Goal: Task Accomplishment & Management: Complete application form

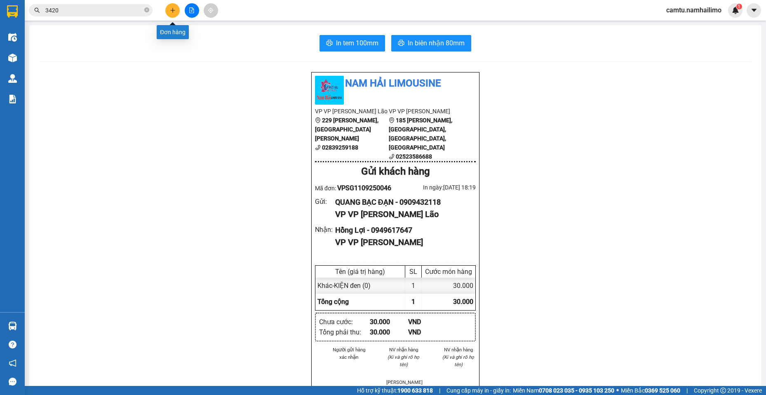
click at [176, 9] on button at bounding box center [172, 10] width 14 height 14
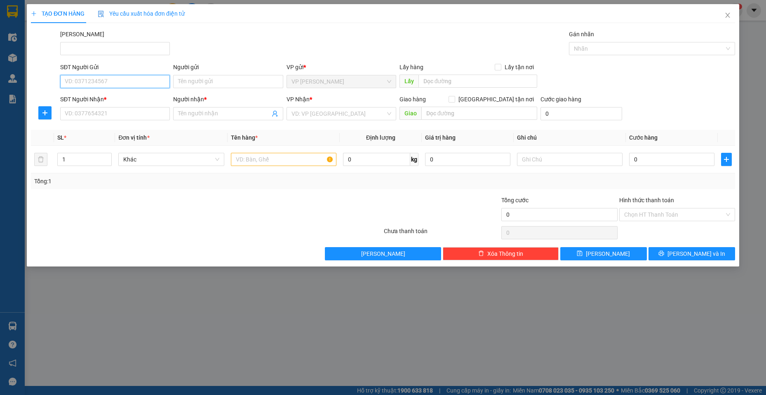
click at [102, 79] on input "SĐT Người Gửi" at bounding box center [115, 81] width 110 height 13
click at [106, 110] on input "SĐT Người Nhận *" at bounding box center [115, 113] width 110 height 13
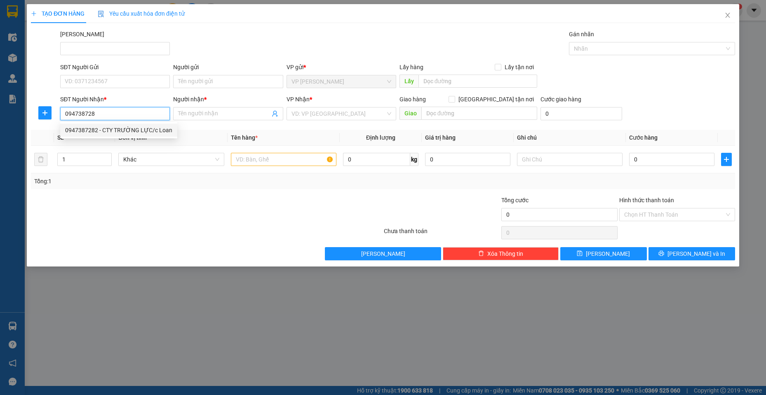
click at [128, 134] on div "0947387282 - CTY TRƯỜNG LỰC/c Loan" at bounding box center [118, 130] width 107 height 9
type input "0947387282"
type input "CTY TRƯỜNG LỰC/c Loan"
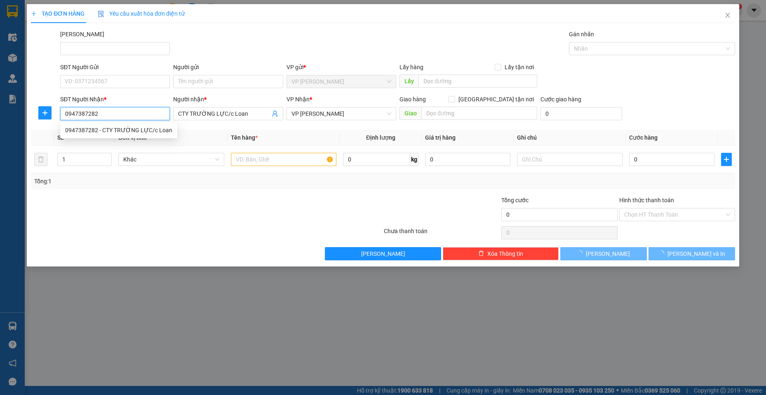
type input "30.000"
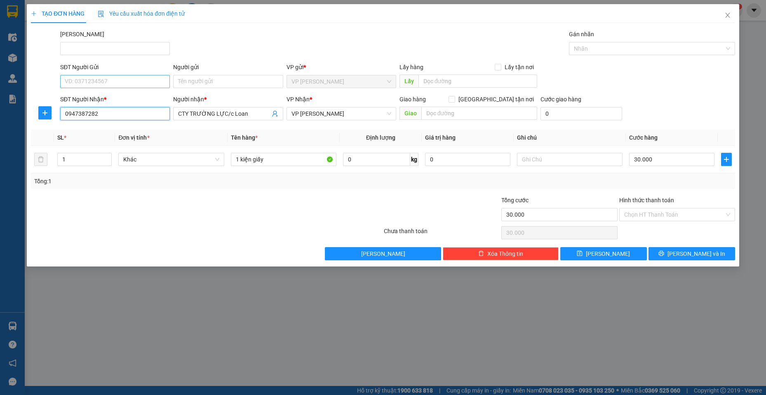
type input "0947387282"
click at [132, 86] on input "SĐT Người Gửi" at bounding box center [115, 81] width 110 height 13
click at [131, 98] on div "0918252595 - AN PHƯƠNG" at bounding box center [115, 98] width 100 height 9
type input "0918252595"
type input "AN PHƯƠNG"
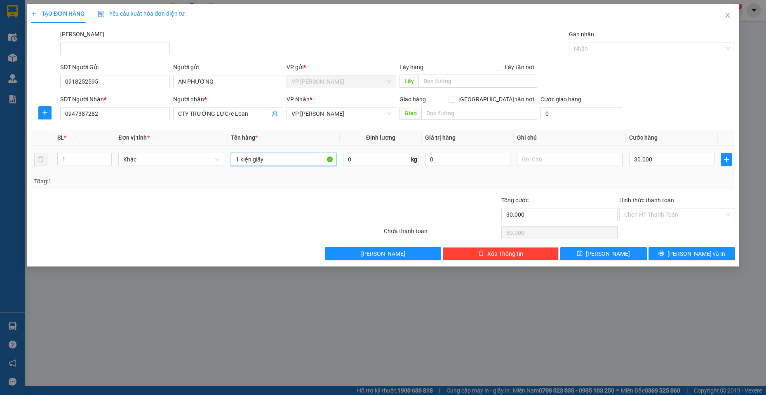
drag, startPoint x: 266, startPoint y: 162, endPoint x: 239, endPoint y: 153, distance: 28.1
click at [239, 153] on input "1 kiện giấy" at bounding box center [284, 159] width 106 height 13
type input "1 KIỆN GIẤY"
click at [665, 155] on input "30.000" at bounding box center [671, 159] width 85 height 13
click at [688, 255] on span "[PERSON_NAME] và In" at bounding box center [696, 253] width 58 height 9
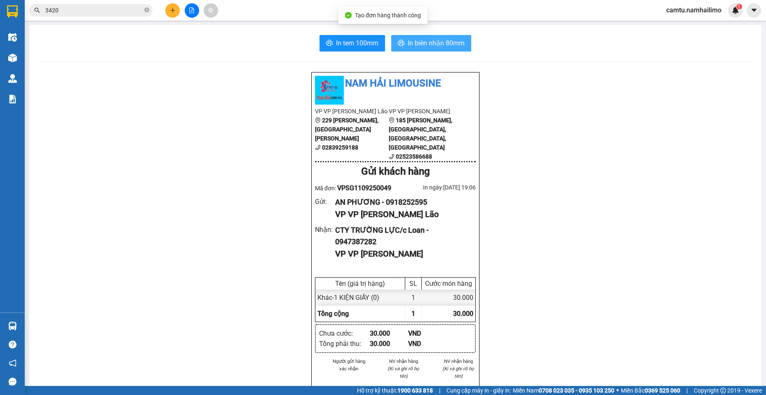
click at [428, 42] on span "In biên nhận 80mm" at bounding box center [436, 43] width 57 height 10
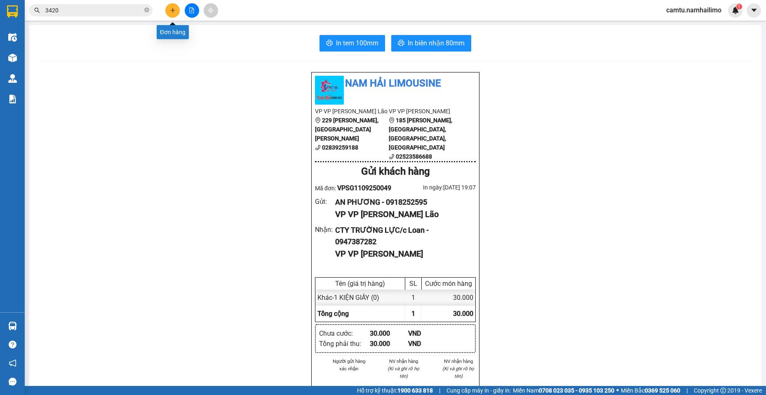
click at [172, 12] on icon "plus" at bounding box center [173, 10] width 6 height 6
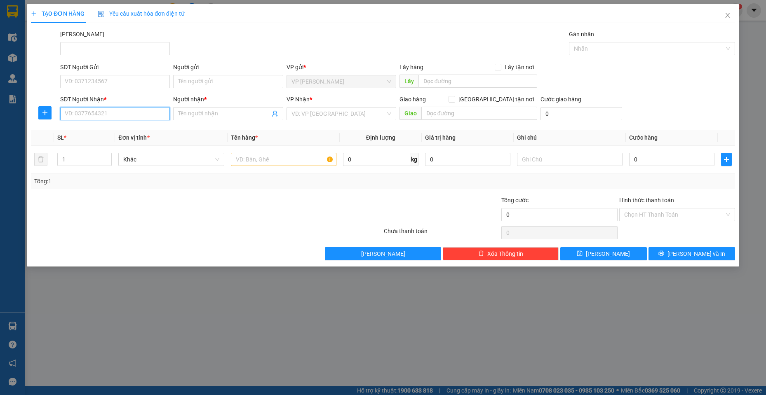
click at [98, 112] on input "SĐT Người Nhận *" at bounding box center [115, 113] width 110 height 13
click at [128, 134] on div "0947061676 - DIỄM VI" at bounding box center [115, 130] width 100 height 9
type input "0947061676"
type input "DIỄM VI"
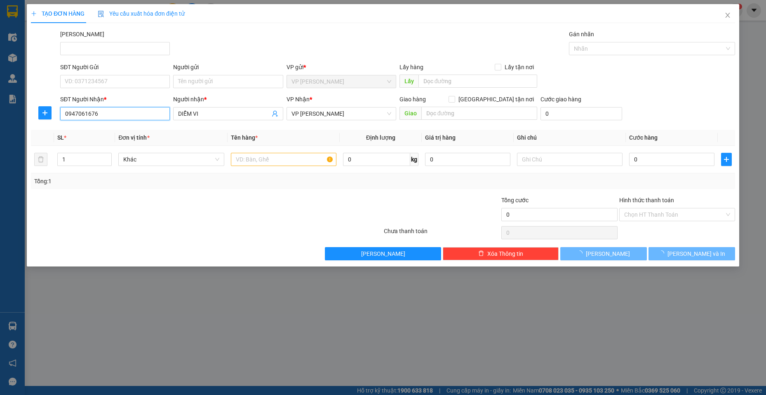
type input "70.000"
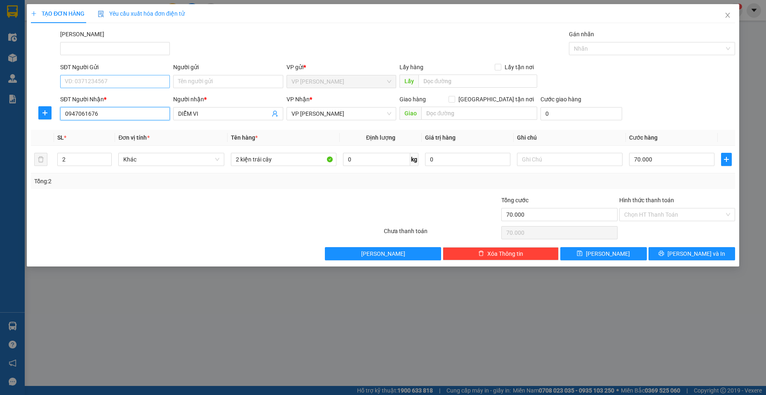
type input "0947061676"
click at [129, 80] on input "SĐT Người Gửi" at bounding box center [115, 81] width 110 height 13
type input "0933610833"
click at [199, 80] on input "Người gửi" at bounding box center [228, 81] width 110 height 13
type input "A HẬU"
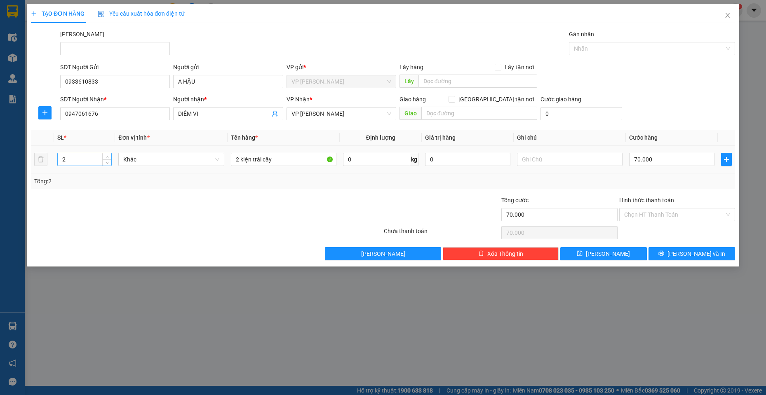
click at [64, 165] on div "2" at bounding box center [84, 159] width 55 height 13
drag, startPoint x: 65, startPoint y: 161, endPoint x: 56, endPoint y: 155, distance: 11.1
click at [56, 155] on td "2" at bounding box center [84, 160] width 61 height 28
type input "1"
drag, startPoint x: 281, startPoint y: 159, endPoint x: 148, endPoint y: 148, distance: 134.0
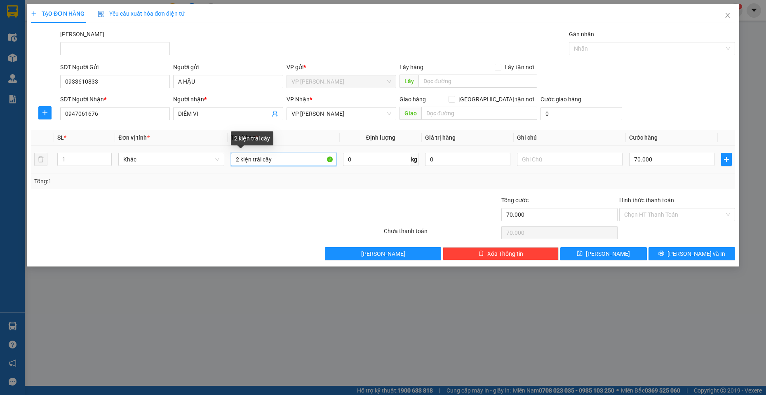
click at [148, 148] on tr "1 Khác 2 kiện trái cây 0 kg 0 70.000" at bounding box center [383, 160] width 704 height 28
type input "1 KIỆN"
click at [675, 166] on div "70.000" at bounding box center [671, 159] width 85 height 16
click at [665, 160] on input "70.000" at bounding box center [671, 159] width 85 height 13
type input "3"
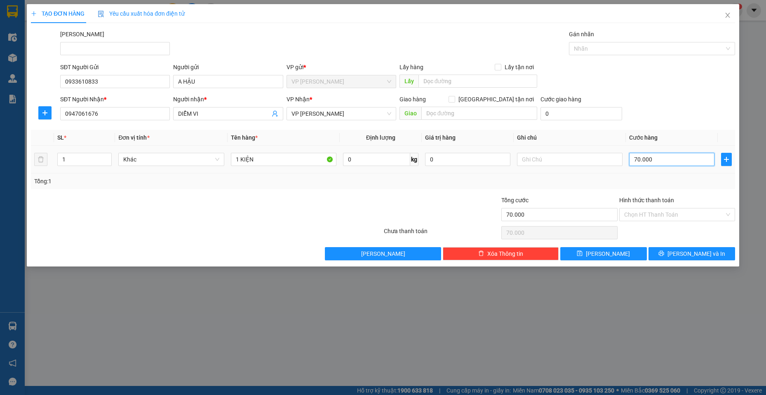
type input "3"
type input "30"
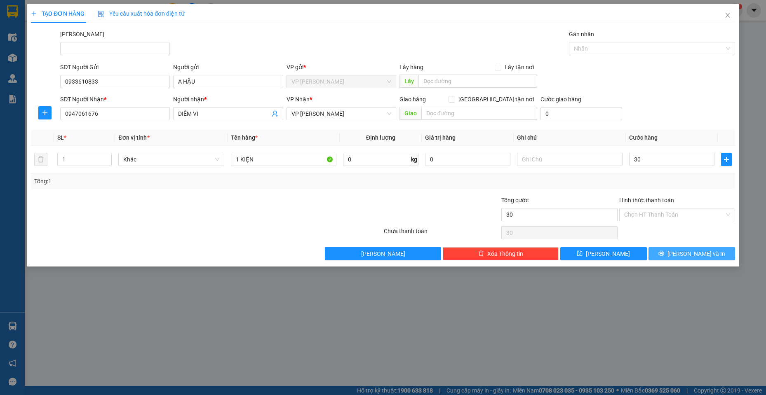
type input "30.000"
click at [665, 255] on button "[PERSON_NAME] và In" at bounding box center [691, 253] width 87 height 13
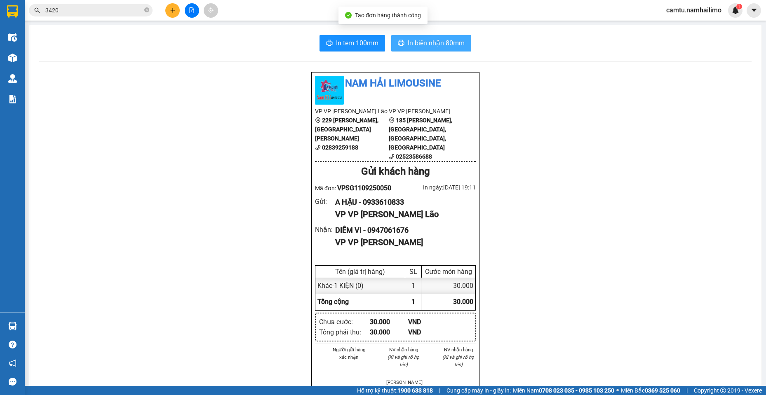
click at [427, 44] on span "In biên nhận 80mm" at bounding box center [436, 43] width 57 height 10
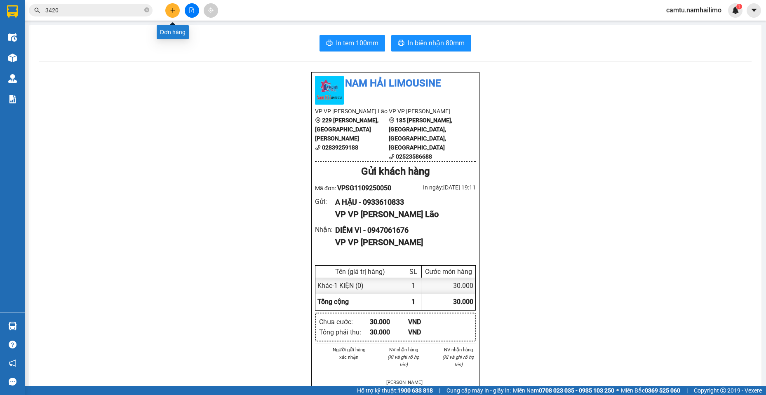
click at [171, 10] on icon "plus" at bounding box center [172, 10] width 5 height 0
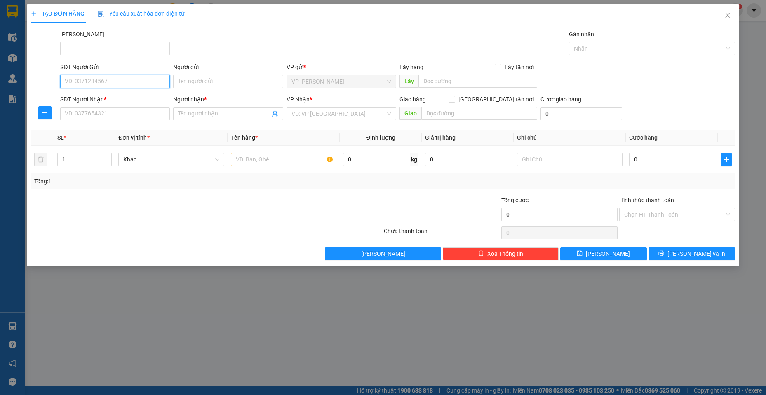
click at [103, 82] on input "SĐT Người Gửi" at bounding box center [115, 81] width 110 height 13
type input "0335007802"
click at [118, 95] on div "0335007802 - DƯƠNG" at bounding box center [115, 98] width 100 height 9
type input "DƯƠNG"
type input "0355111825"
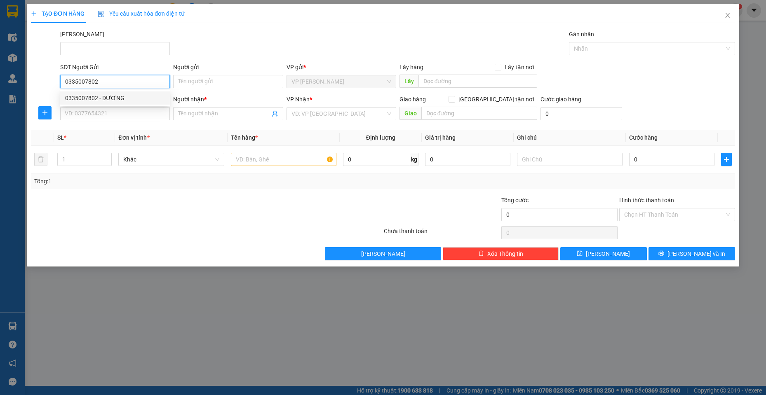
type input "A LỢI"
type input "32 [PERSON_NAME]"
type input "30.000"
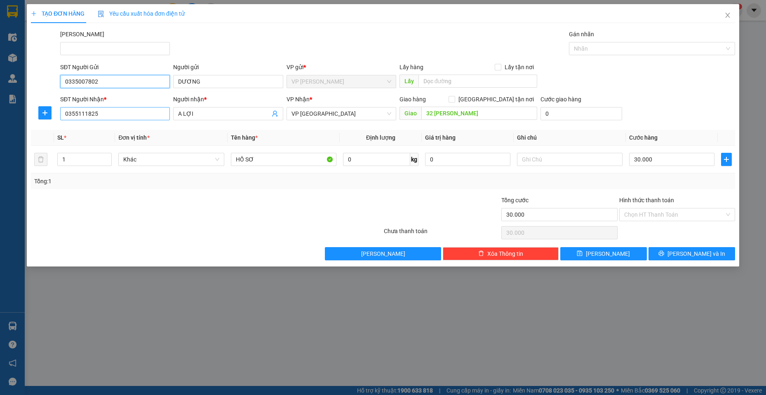
type input "0335007802"
drag, startPoint x: 108, startPoint y: 110, endPoint x: 49, endPoint y: 110, distance: 59.8
click at [49, 110] on div "SĐT Người Nhận * 0355111825 Người nhận * A LỢI VP Nhận * VP [GEOGRAPHIC_DATA] G…" at bounding box center [382, 109] width 705 height 29
type input "0346146683"
click at [213, 112] on input "A LỢI" at bounding box center [223, 113] width 91 height 9
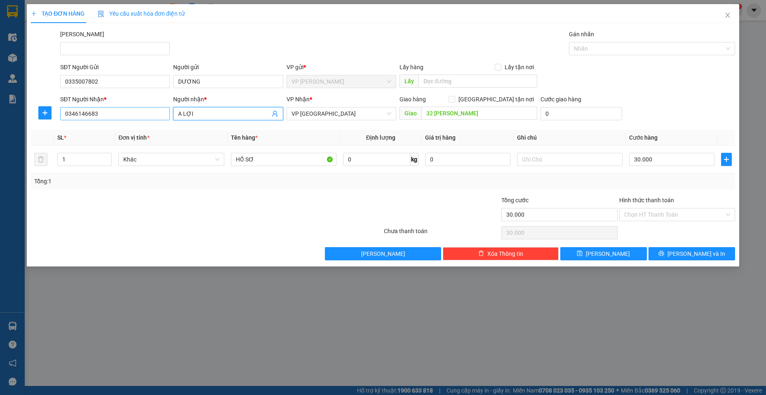
drag, startPoint x: 189, startPoint y: 112, endPoint x: 148, endPoint y: 112, distance: 40.4
click at [150, 112] on div "SĐT Người Nhận * 0346146683 Người nhận * A LỢI A LỢI VP Nhận * VP [GEOGRAPHIC_D…" at bounding box center [398, 109] width 678 height 29
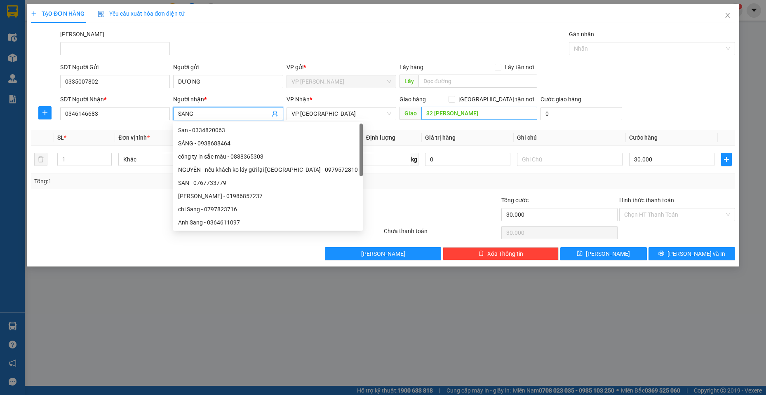
type input "SANG"
click at [482, 118] on input "32 [PERSON_NAME]" at bounding box center [479, 113] width 116 height 13
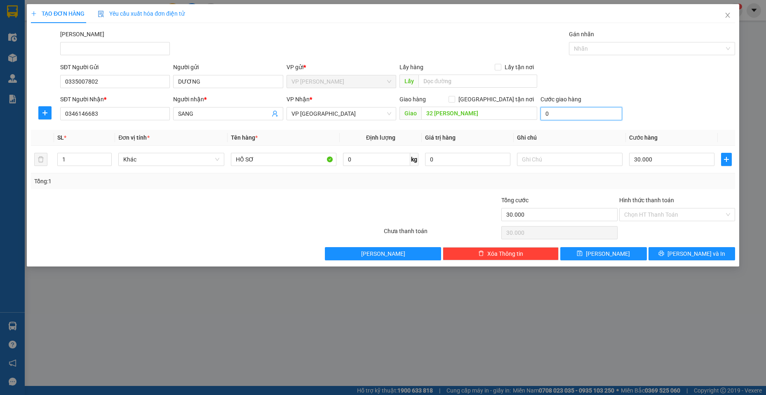
click at [598, 113] on input "0" at bounding box center [581, 113] width 82 height 13
type input "1"
type input "30.001"
type input "10"
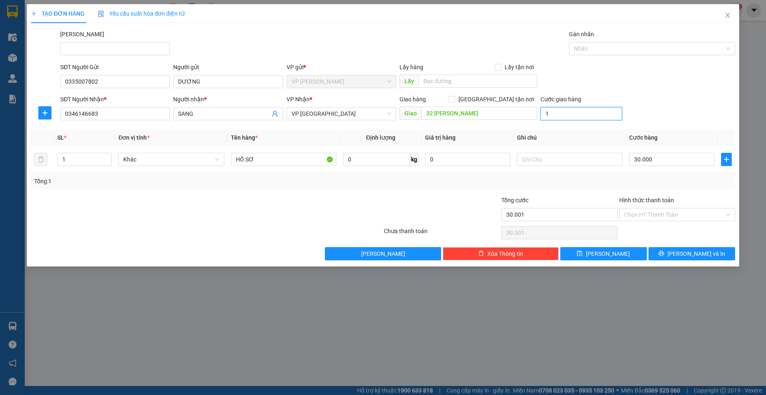
type input "30.010"
type input "10.000"
type input "40.000"
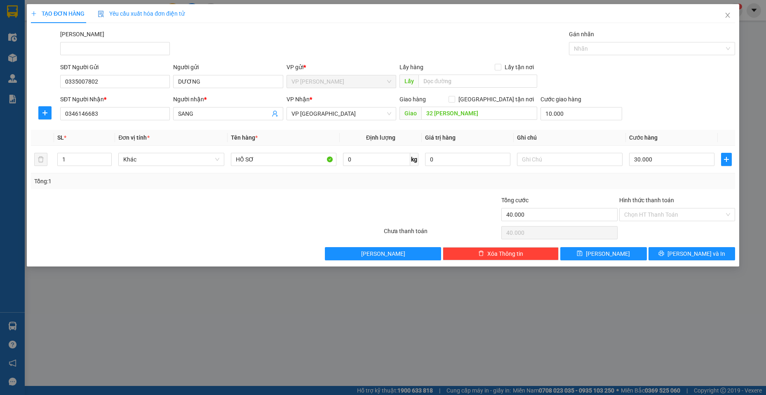
click at [409, 204] on div at bounding box center [441, 210] width 117 height 29
click at [672, 258] on button "[PERSON_NAME] và In" at bounding box center [691, 253] width 87 height 13
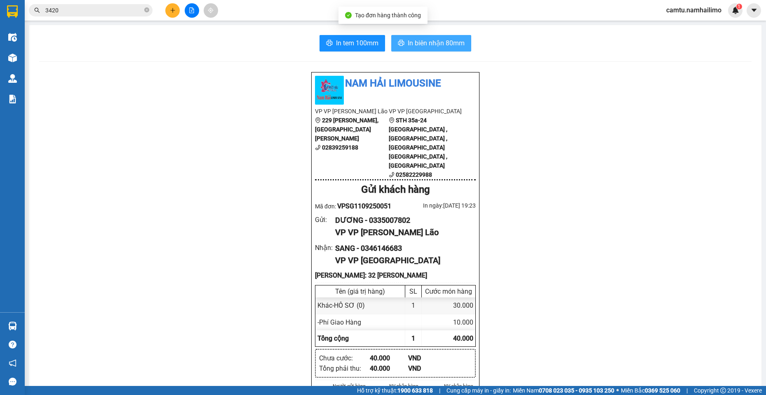
click at [424, 37] on button "In biên nhận 80mm" at bounding box center [431, 43] width 80 height 16
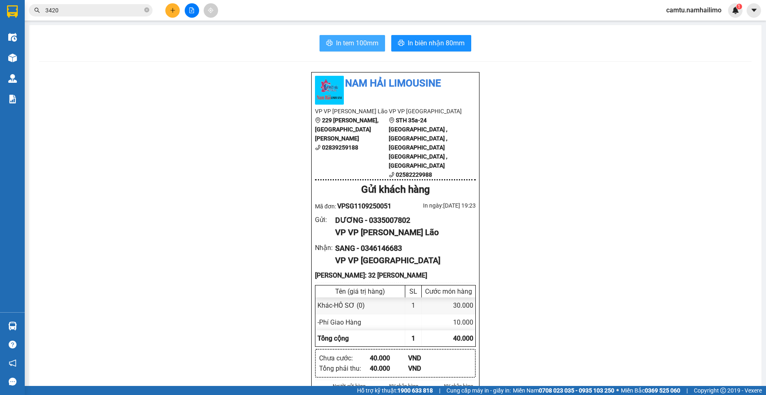
drag, startPoint x: 363, startPoint y: 42, endPoint x: 372, endPoint y: 96, distance: 54.2
click at [363, 42] on span "In tem 100mm" at bounding box center [357, 43] width 42 height 10
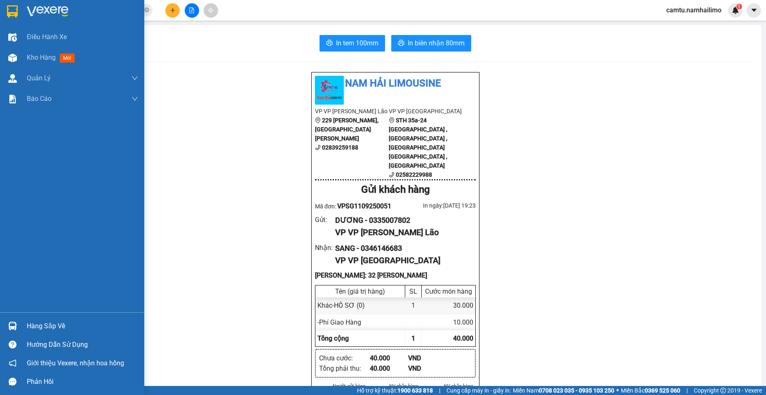
click at [43, 328] on div "Hàng sắp về" at bounding box center [82, 326] width 111 height 12
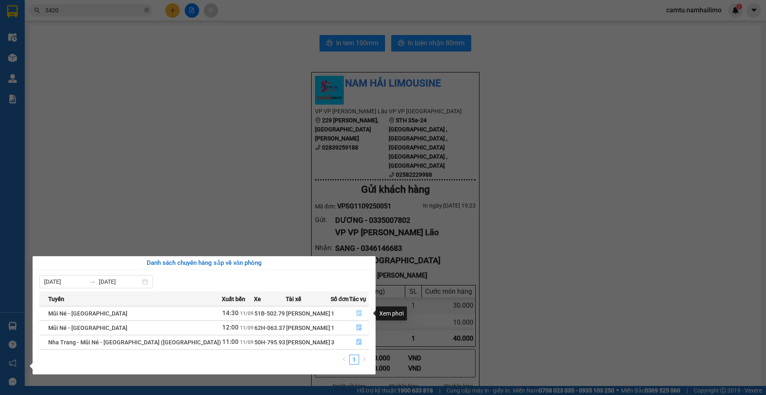
click at [359, 313] on icon "file-done" at bounding box center [358, 314] width 5 height 6
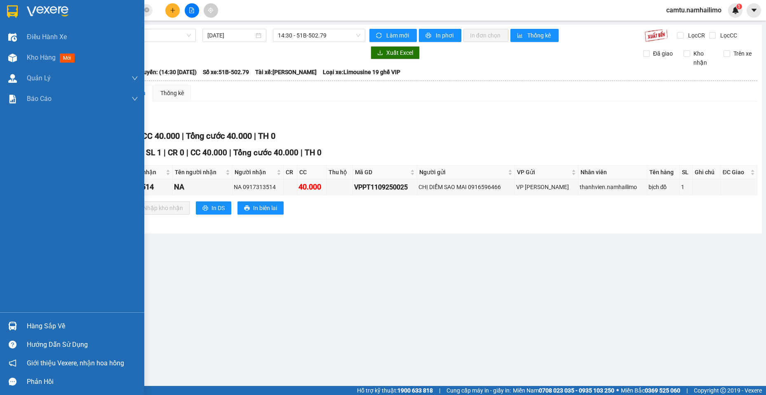
drag, startPoint x: 21, startPoint y: 327, endPoint x: 121, endPoint y: 350, distance: 102.3
click at [24, 326] on div "Hàng sắp về" at bounding box center [72, 326] width 144 height 19
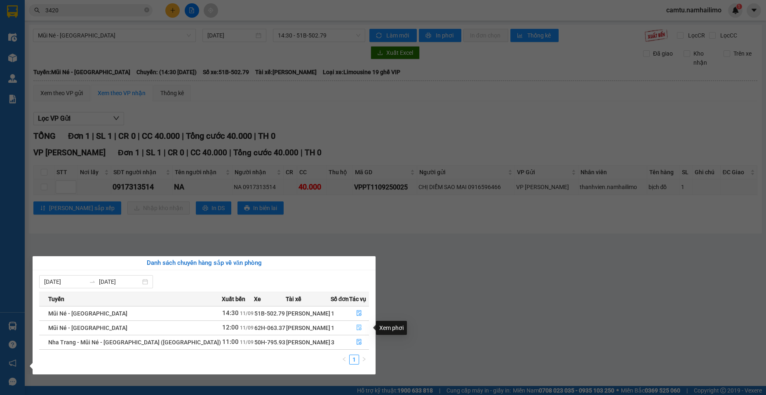
click at [357, 325] on icon "file-done" at bounding box center [359, 328] width 6 height 6
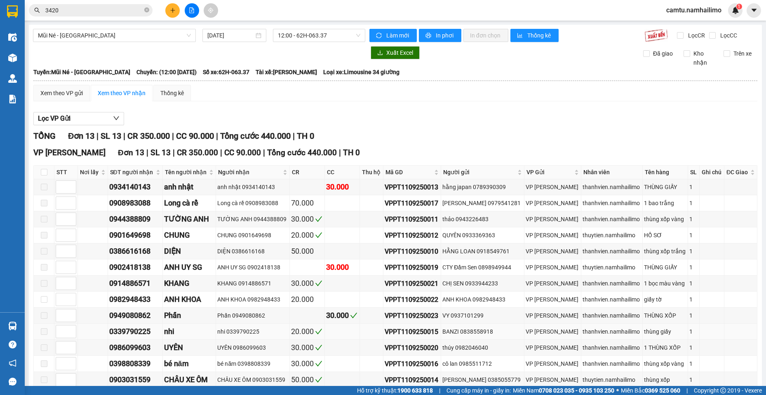
scroll to position [41, 0]
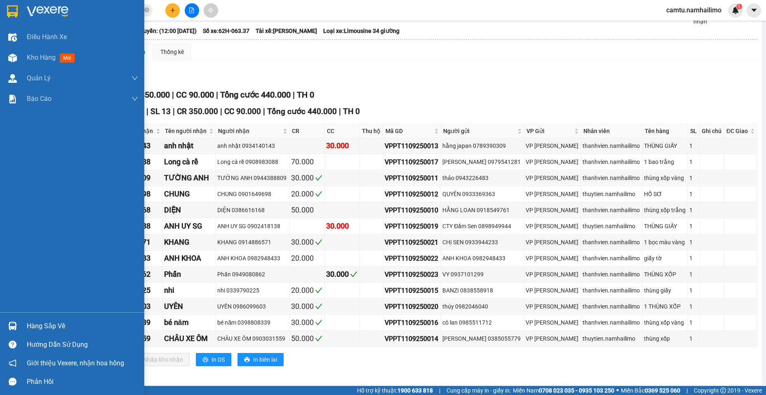
drag, startPoint x: 45, startPoint y: 326, endPoint x: 185, endPoint y: 395, distance: 155.9
click at [46, 326] on div "Hàng sắp về" at bounding box center [82, 326] width 111 height 12
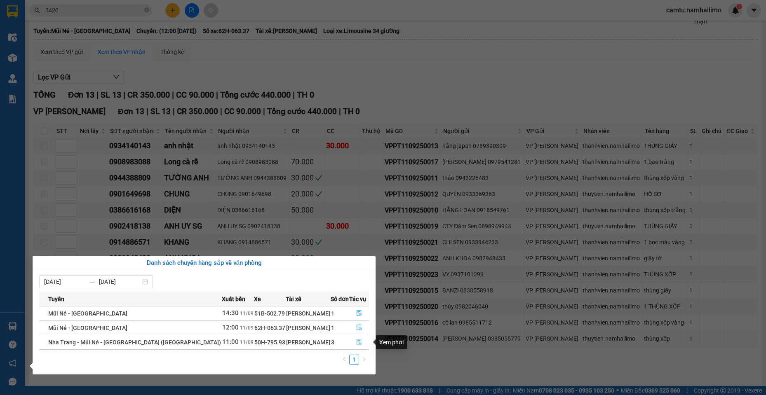
drag, startPoint x: 356, startPoint y: 339, endPoint x: 345, endPoint y: 333, distance: 12.6
click at [355, 339] on button "button" at bounding box center [358, 342] width 19 height 13
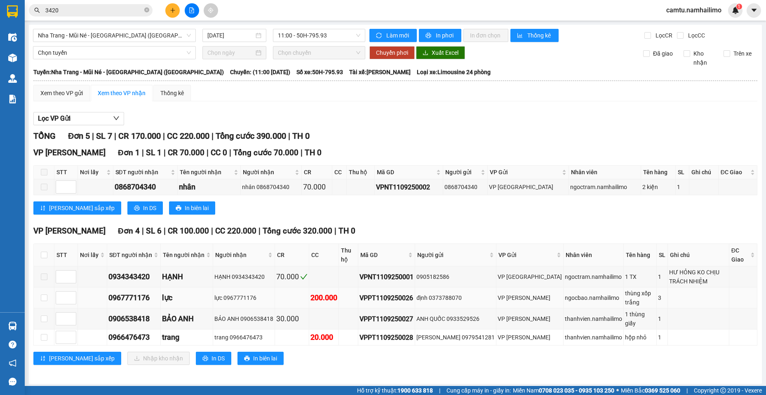
click at [48, 300] on td at bounding box center [44, 298] width 21 height 21
click at [46, 300] on input "checkbox" at bounding box center [44, 298] width 7 height 7
checkbox input "true"
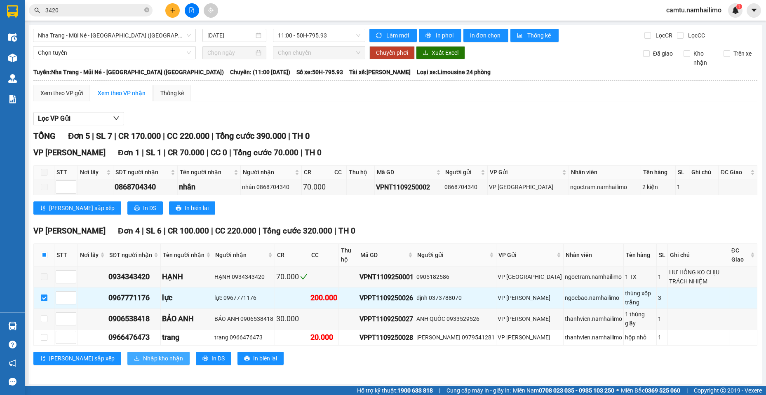
click at [143, 354] on span "Nhập kho nhận" at bounding box center [163, 358] width 40 height 9
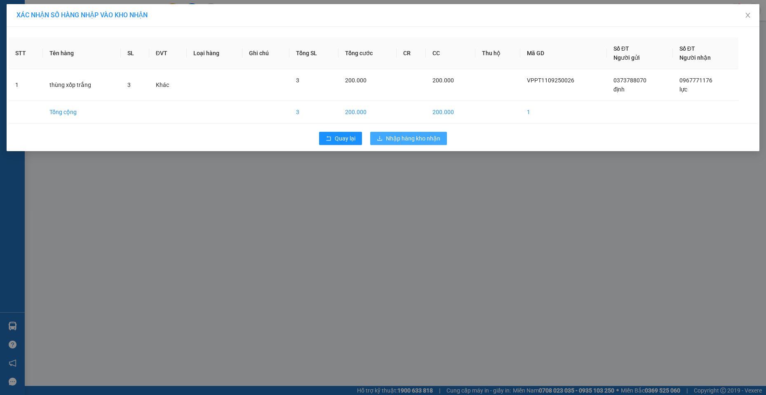
click at [425, 137] on span "Nhập hàng kho nhận" at bounding box center [413, 138] width 54 height 9
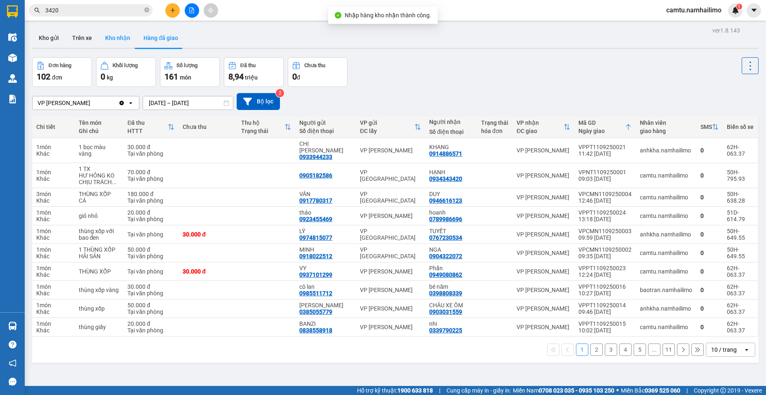
click at [118, 37] on button "Kho nhận" at bounding box center [117, 38] width 38 height 20
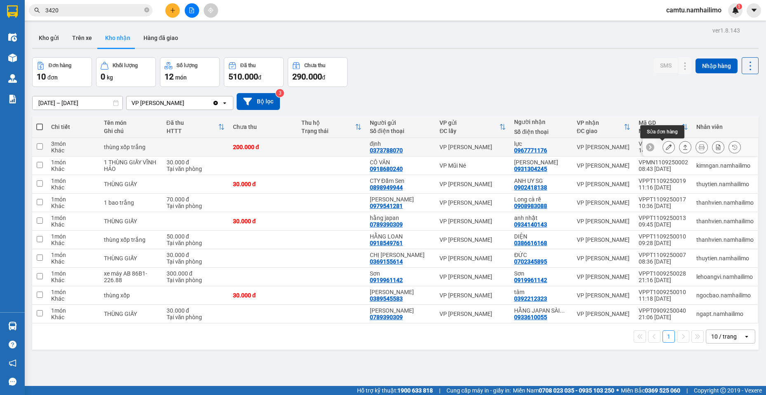
click at [665, 144] on icon at bounding box center [668, 147] width 6 height 6
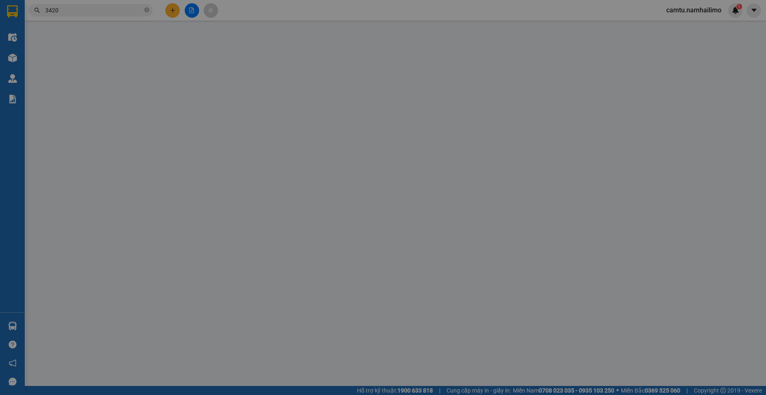
type input "0373788070"
type input "định"
type input "0967771176"
type input "lực"
type input "200.000"
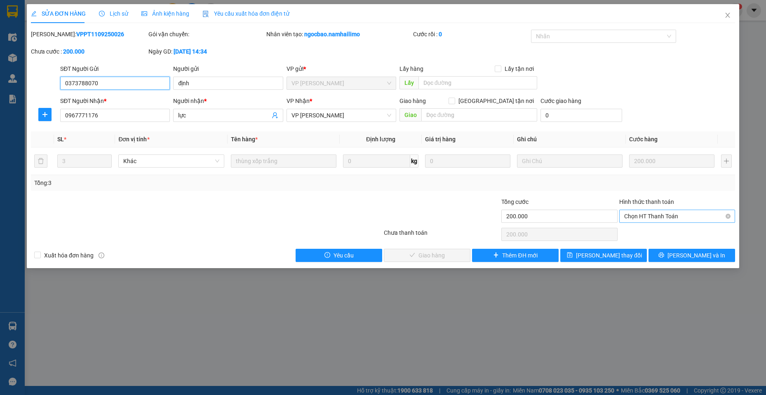
click at [688, 220] on span "Chọn HT Thanh Toán" at bounding box center [677, 216] width 106 height 12
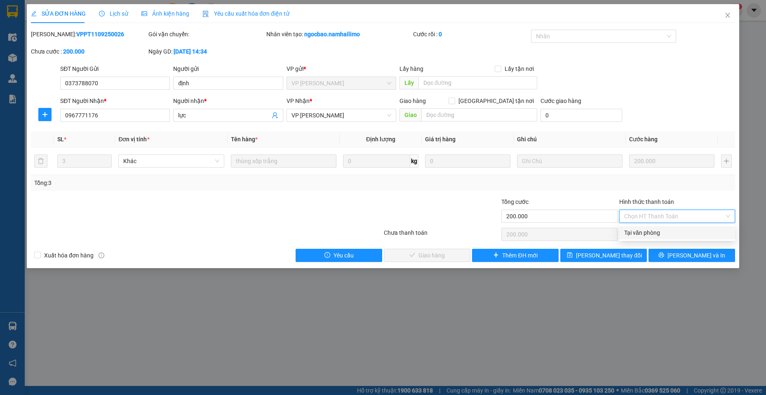
drag, startPoint x: 671, startPoint y: 230, endPoint x: 646, endPoint y: 238, distance: 26.7
click at [668, 232] on div "Tại văn phòng" at bounding box center [677, 232] width 106 height 9
type input "0"
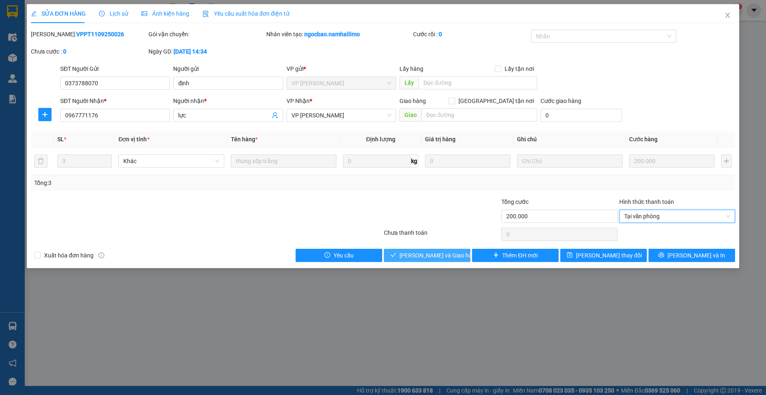
click at [423, 254] on span "[PERSON_NAME] và Giao hàng" at bounding box center [438, 255] width 79 height 9
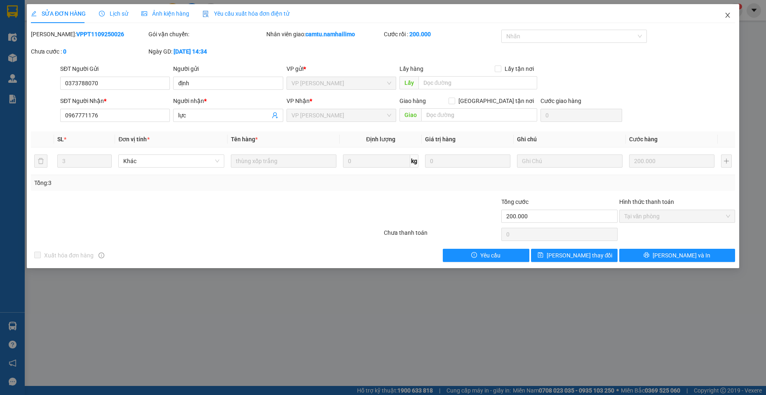
drag, startPoint x: 734, startPoint y: 15, endPoint x: 726, endPoint y: 10, distance: 9.0
click at [726, 10] on span "Close" at bounding box center [727, 15] width 23 height 23
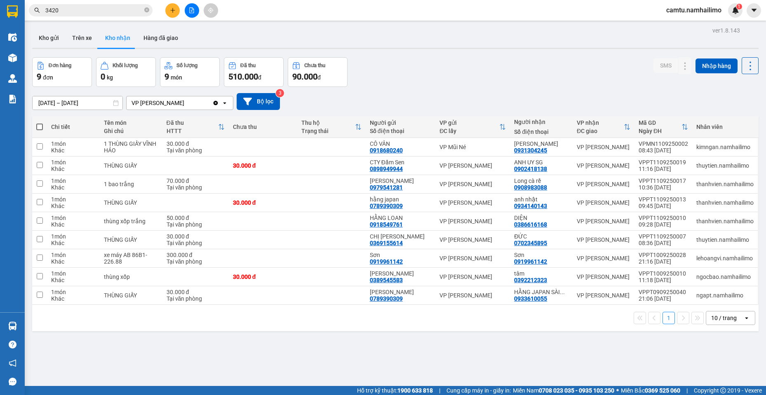
click at [168, 28] on div "ver 1.8.143 Kho gửi Trên xe Kho nhận Hàng đã giao Đơn hàng 9 đơn Khối lượng 0 k…" at bounding box center [395, 222] width 733 height 395
click at [156, 38] on button "Hàng đã giao" at bounding box center [161, 38] width 48 height 20
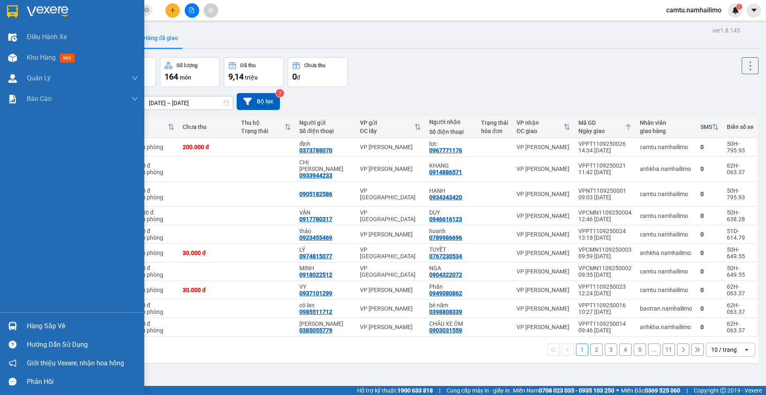
click at [17, 333] on div at bounding box center [12, 326] width 14 height 14
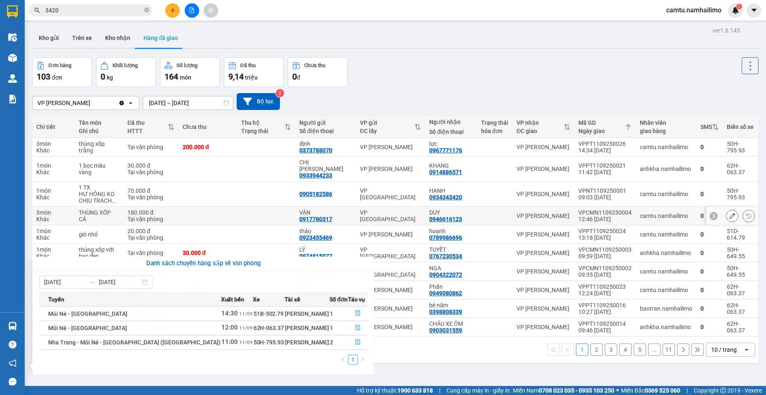
click at [220, 216] on section "Kết quả tìm kiếm ( 5 ) Bộ lọc Mã ĐH Trạng thái Món hàng Tổng cước Chưa cước Ngư…" at bounding box center [383, 197] width 766 height 395
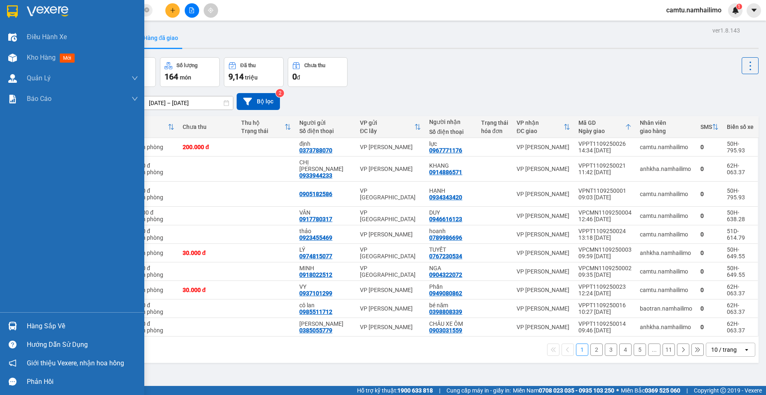
click at [23, 328] on div "Hàng sắp về" at bounding box center [72, 326] width 144 height 19
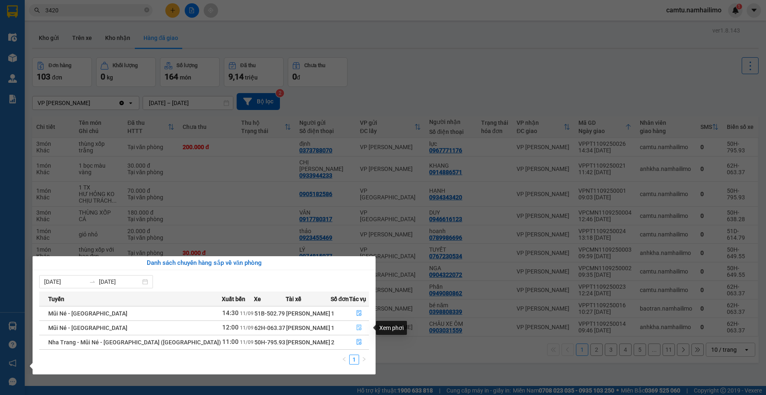
click at [358, 329] on icon "file-done" at bounding box center [359, 328] width 6 height 6
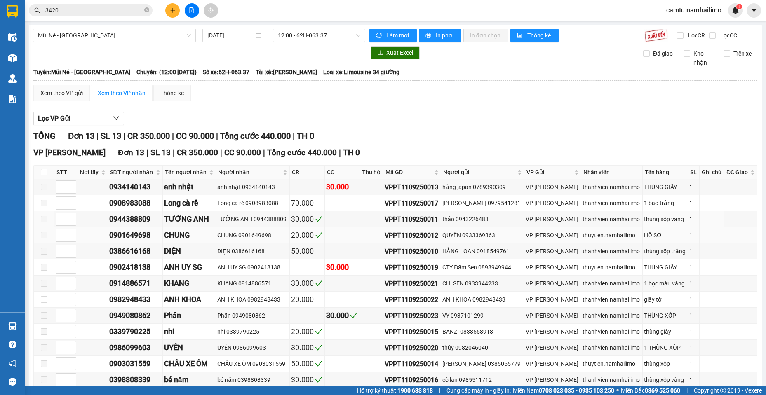
scroll to position [41, 0]
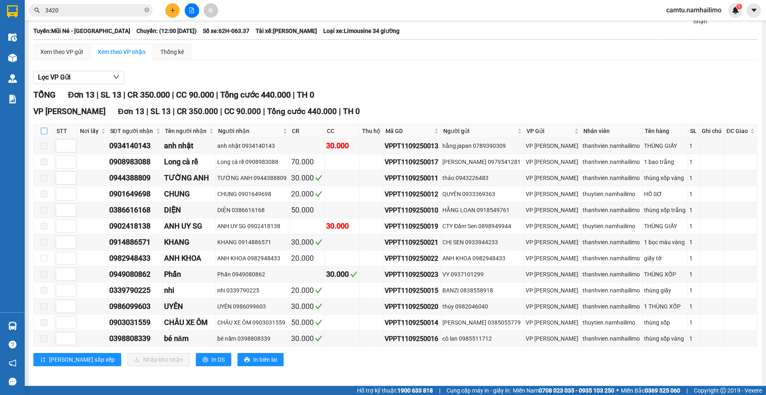
click at [45, 130] on input "checkbox" at bounding box center [44, 131] width 7 height 7
checkbox input "true"
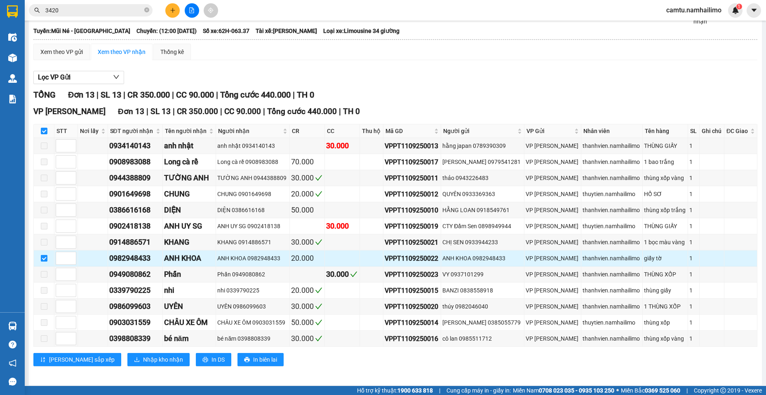
click at [45, 258] on input "checkbox" at bounding box center [44, 258] width 7 height 7
checkbox input "false"
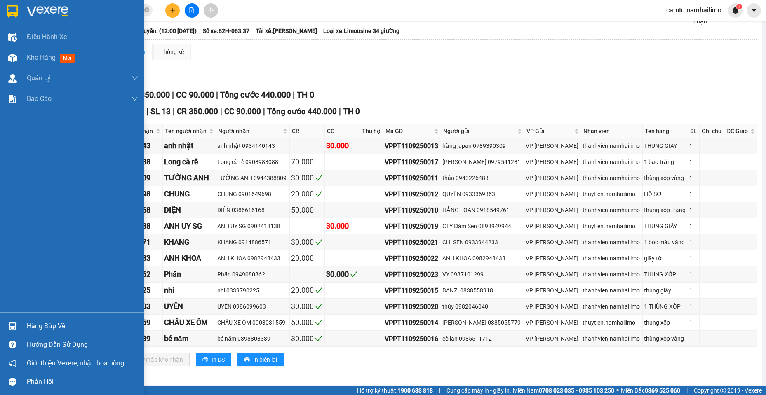
click at [41, 328] on div "Hàng sắp về" at bounding box center [82, 326] width 111 height 12
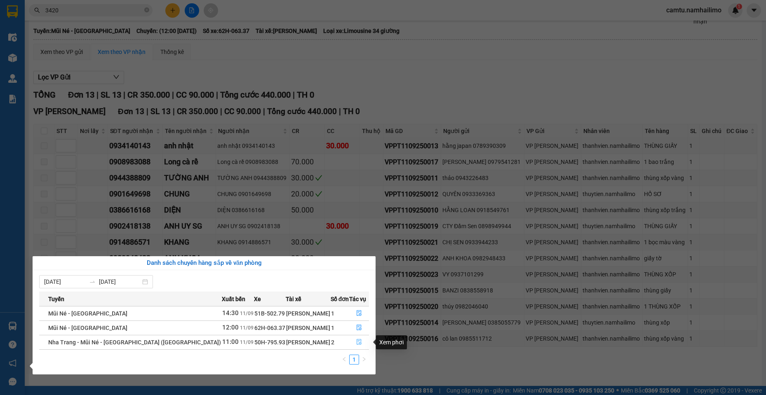
click at [357, 345] on icon "file-done" at bounding box center [359, 342] width 6 height 6
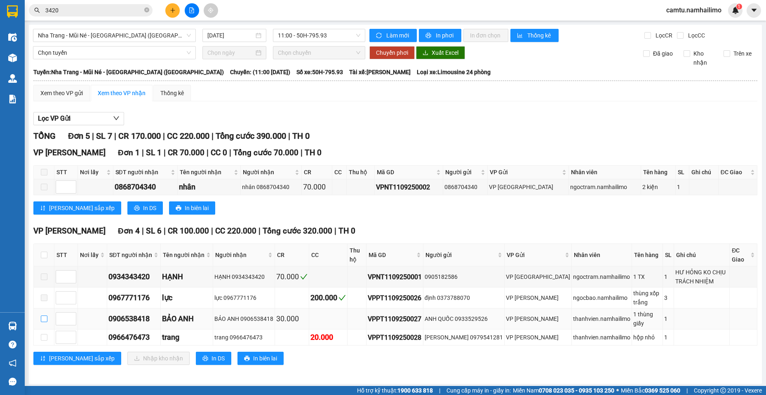
click at [45, 320] on label at bounding box center [44, 318] width 7 height 9
click at [45, 320] on input "checkbox" at bounding box center [44, 319] width 7 height 7
checkbox input "true"
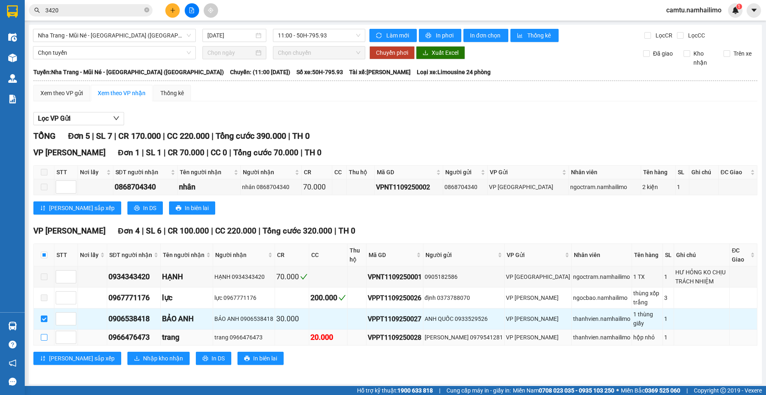
click at [45, 334] on input "checkbox" at bounding box center [44, 337] width 7 height 7
checkbox input "true"
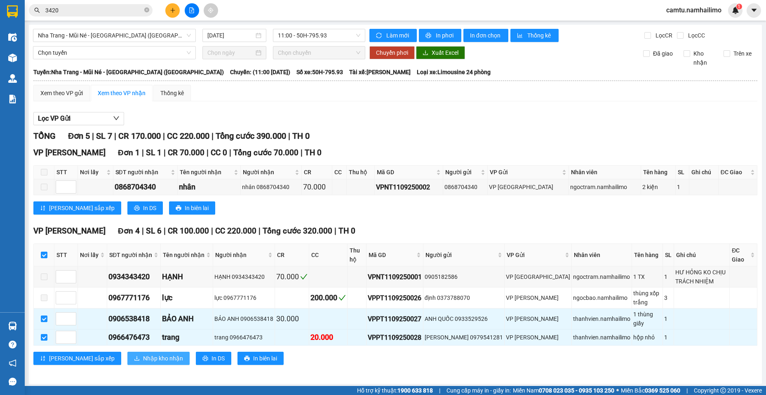
click at [134, 352] on button "Nhập kho nhận" at bounding box center [158, 358] width 62 height 13
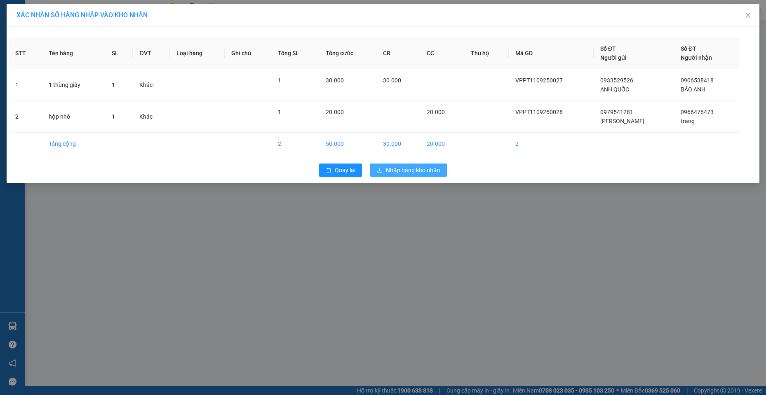
click at [433, 164] on button "Nhập hàng kho nhận" at bounding box center [408, 170] width 77 height 13
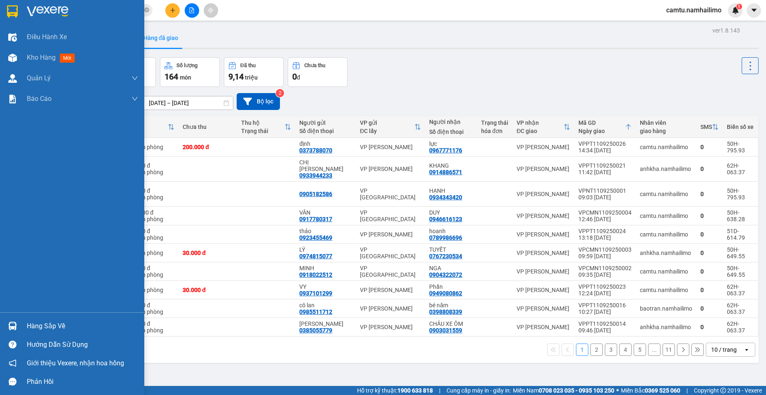
click at [17, 325] on div at bounding box center [12, 326] width 14 height 14
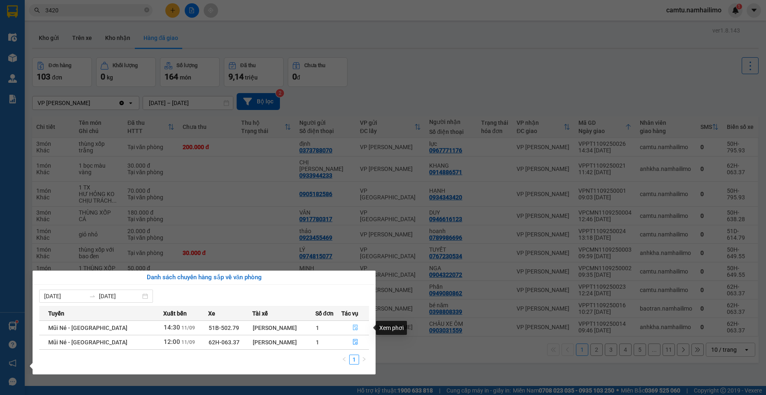
click at [349, 330] on button "button" at bounding box center [355, 327] width 27 height 13
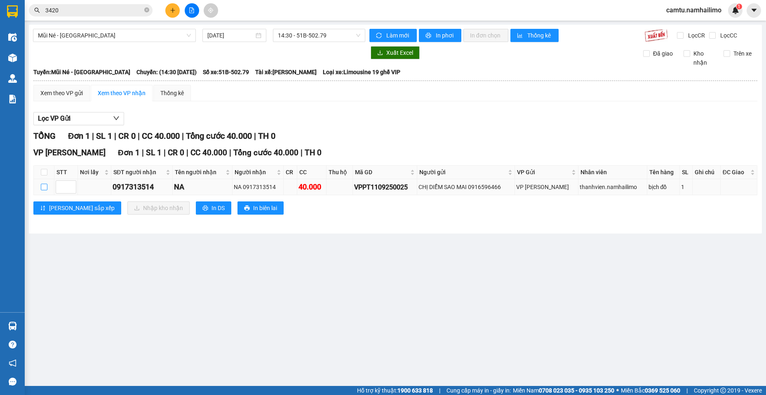
click at [44, 188] on input "checkbox" at bounding box center [44, 187] width 7 height 7
checkbox input "true"
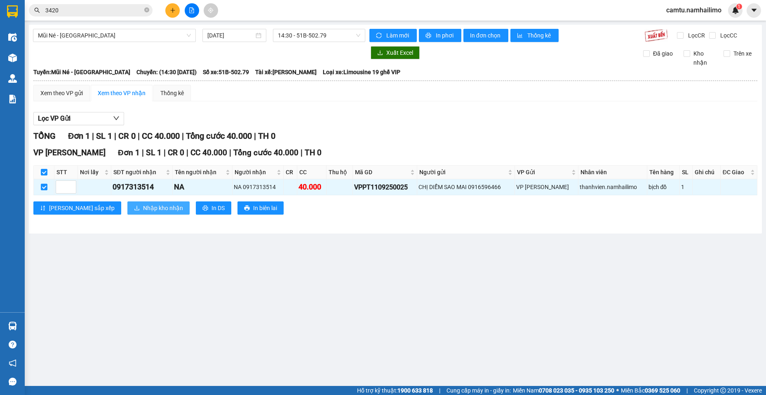
click at [143, 206] on span "Nhập kho nhận" at bounding box center [163, 208] width 40 height 9
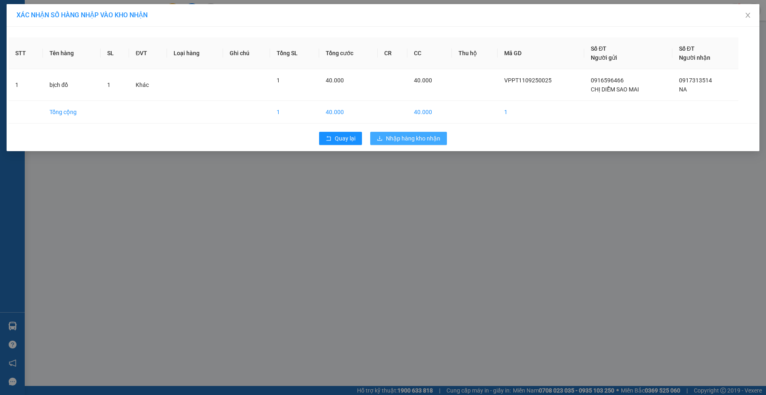
click at [412, 135] on span "Nhập hàng kho nhận" at bounding box center [413, 138] width 54 height 9
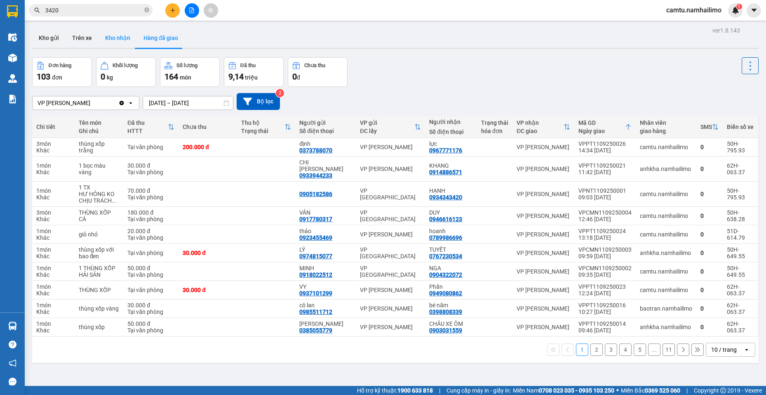
click at [122, 31] on button "Kho nhận" at bounding box center [117, 38] width 38 height 20
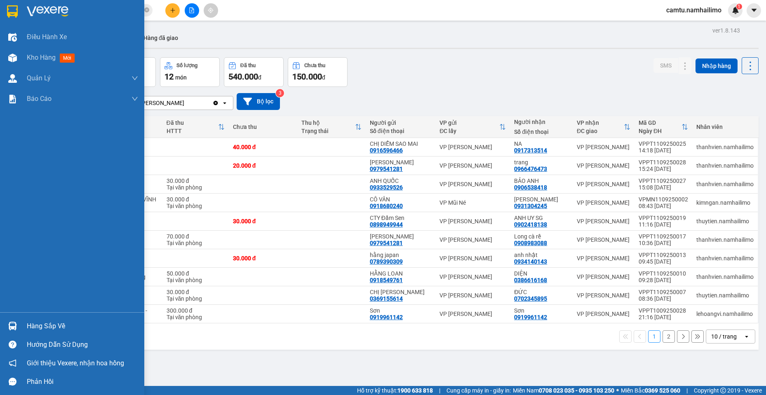
click at [47, 323] on div "Hàng sắp về" at bounding box center [82, 326] width 111 height 12
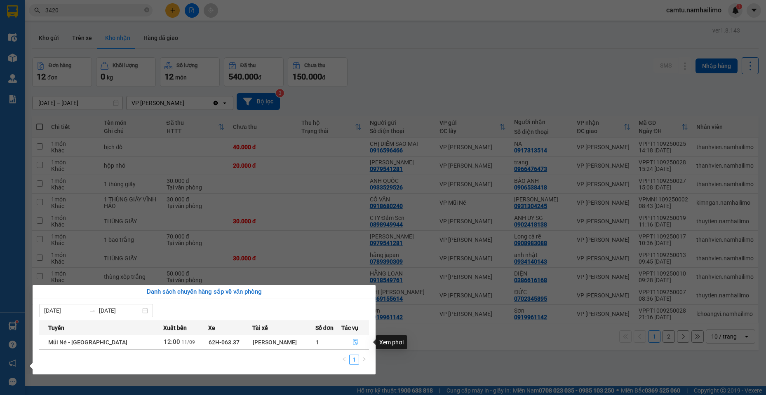
click at [346, 339] on button "button" at bounding box center [355, 342] width 27 height 13
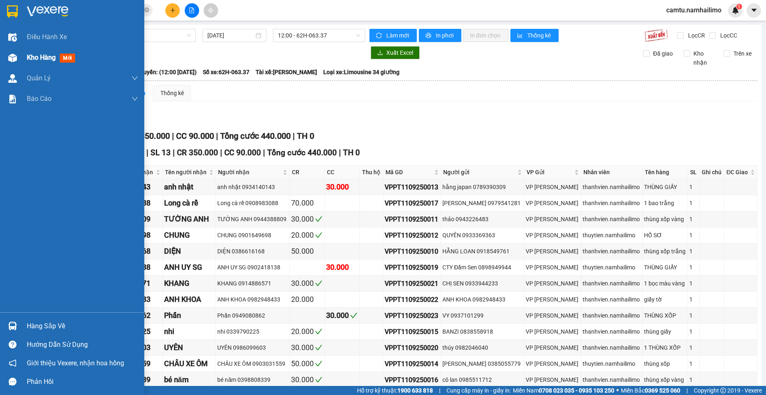
click at [45, 58] on span "Kho hàng" at bounding box center [41, 58] width 29 height 8
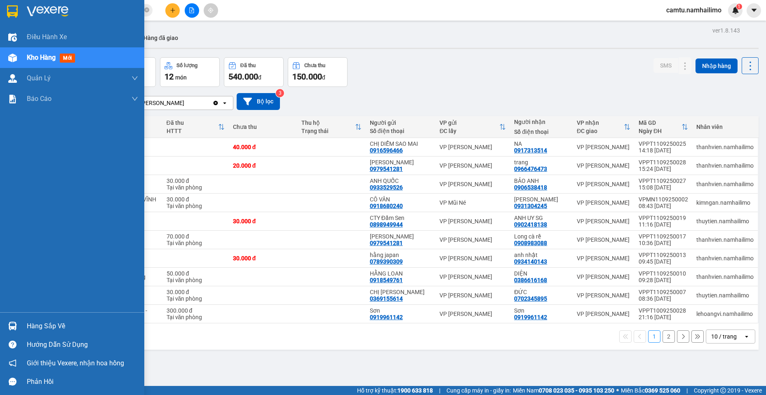
click at [33, 328] on div "Hàng sắp về" at bounding box center [82, 326] width 111 height 12
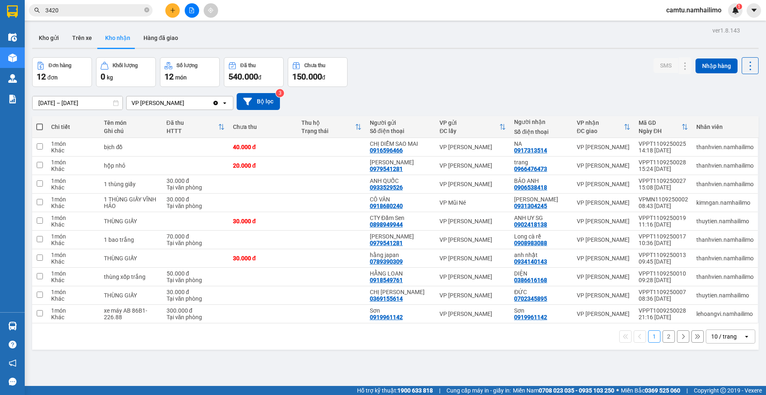
click at [425, 377] on section "Kết quả tìm kiếm ( 5 ) Bộ lọc Mã ĐH Trạng thái Món hàng Tổng cước Chưa cước Ngư…" at bounding box center [383, 197] width 766 height 395
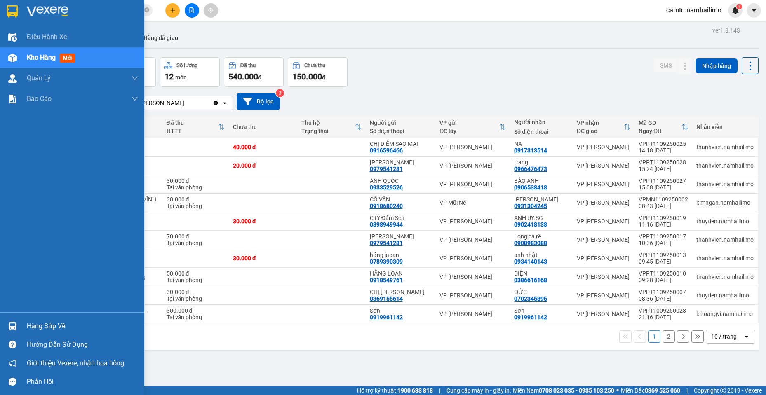
drag, startPoint x: 22, startPoint y: 331, endPoint x: 65, endPoint y: 337, distance: 43.3
click at [28, 332] on div "Hàng sắp về" at bounding box center [72, 326] width 144 height 19
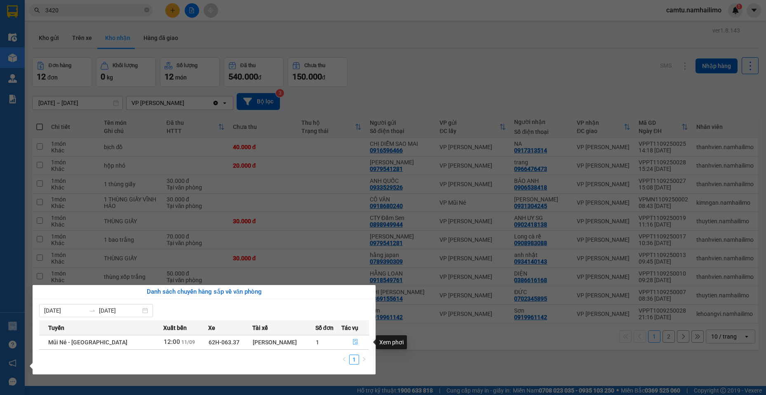
click at [352, 344] on icon "file-done" at bounding box center [355, 342] width 6 height 6
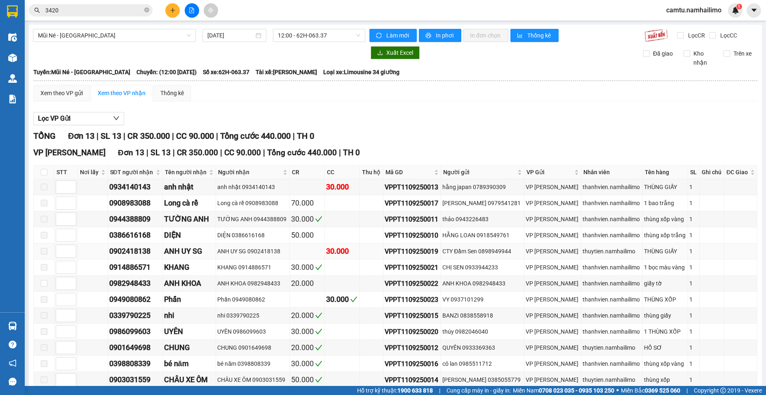
click at [44, 253] on span at bounding box center [44, 251] width 7 height 7
click at [45, 288] on label at bounding box center [44, 283] width 7 height 9
click at [45, 287] on input "checkbox" at bounding box center [44, 283] width 7 height 7
checkbox input "true"
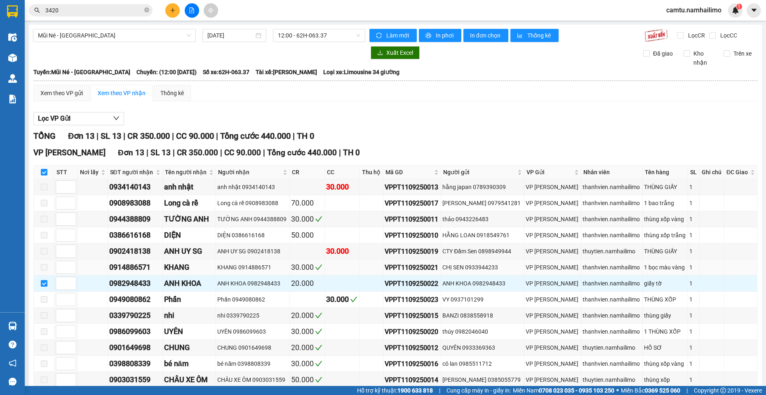
scroll to position [45, 0]
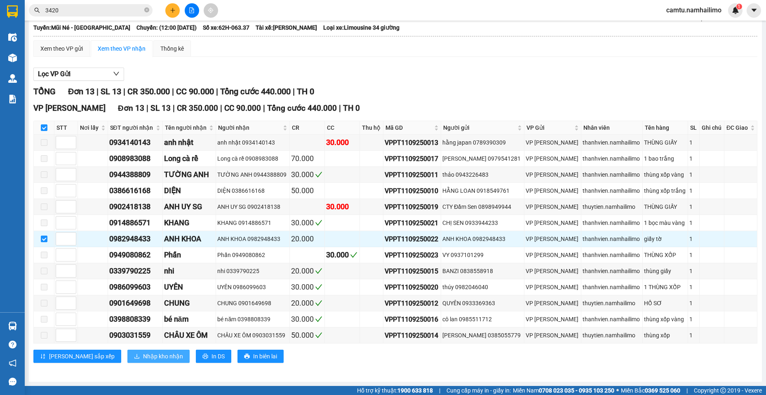
click at [143, 358] on span "Nhập kho nhận" at bounding box center [163, 356] width 40 height 9
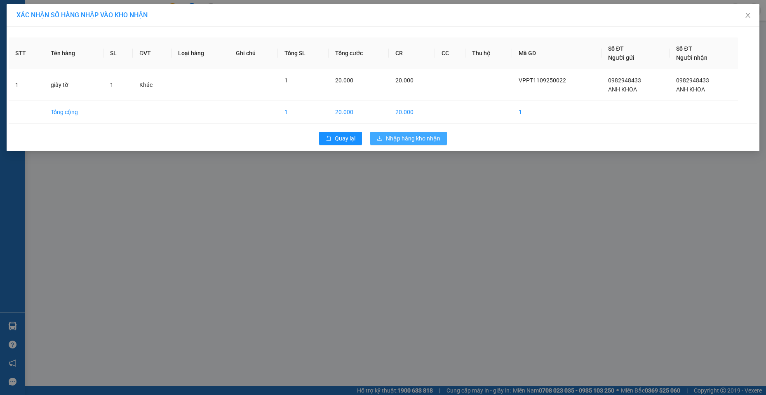
click at [431, 134] on span "Nhập hàng kho nhận" at bounding box center [413, 138] width 54 height 9
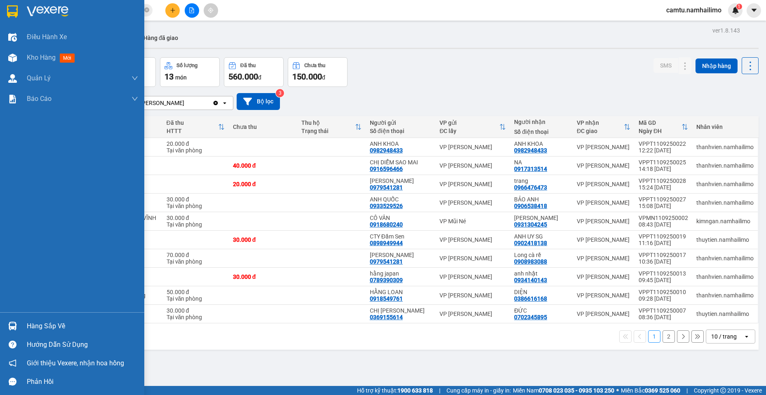
click at [37, 331] on div "Hàng sắp về" at bounding box center [82, 326] width 111 height 12
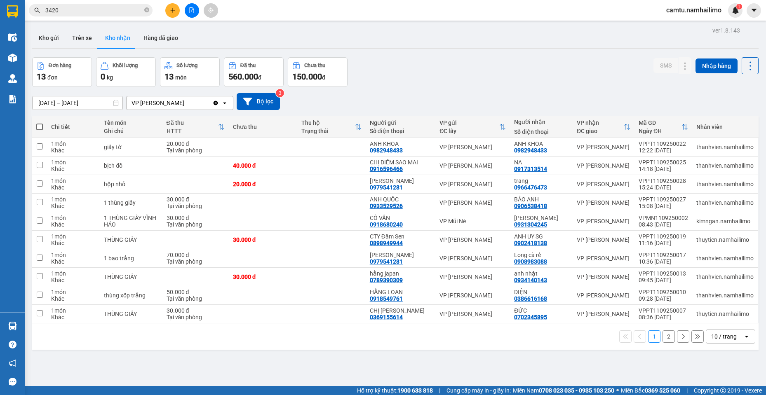
click at [431, 375] on section "Kết quả tìm kiếm ( 5 ) Bộ lọc Mã ĐH Trạng thái Món hàng Tổng cước Chưa cước Ngư…" at bounding box center [383, 197] width 766 height 395
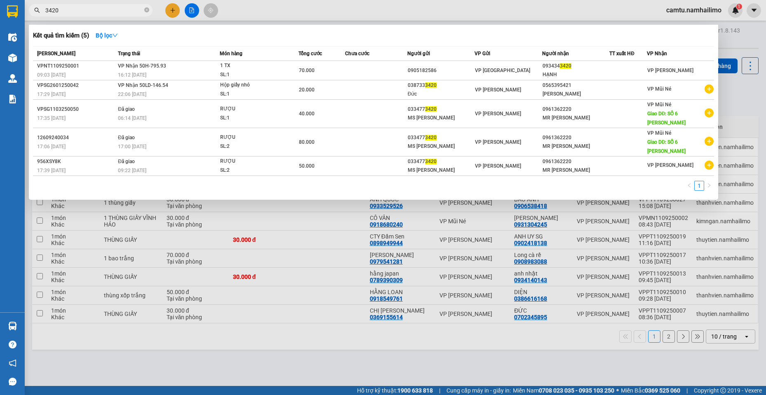
drag, startPoint x: 61, startPoint y: 11, endPoint x: 30, endPoint y: 3, distance: 31.9
click at [30, 3] on div "Kết quả tìm kiếm ( 5 ) Bộ lọc Mã ĐH Trạng thái Món hàng Tổng cước Chưa cước Ngư…" at bounding box center [80, 10] width 161 height 14
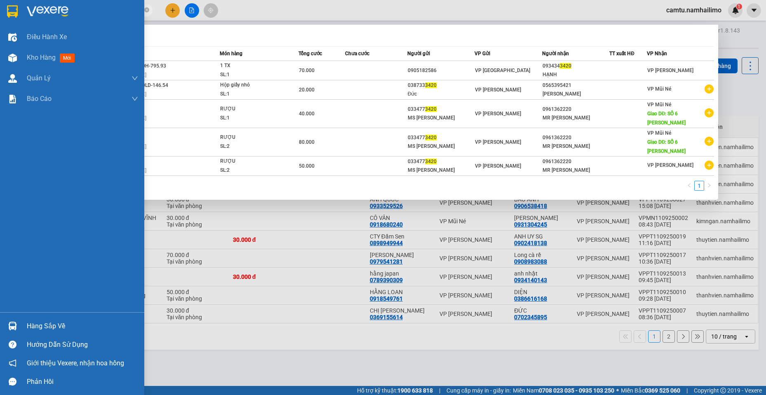
click at [7, 289] on div "Điều hành xe Kho hàng mới Quản [PERSON_NAME] lý chuyến Quản lý khách hàng Quản …" at bounding box center [72, 170] width 144 height 286
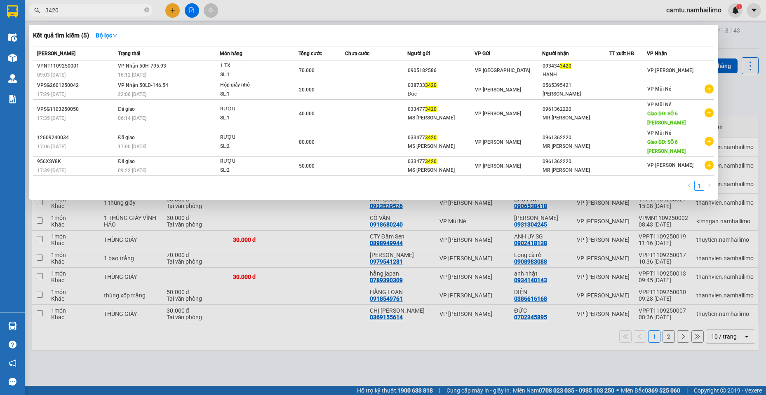
click at [214, 360] on div at bounding box center [383, 197] width 766 height 395
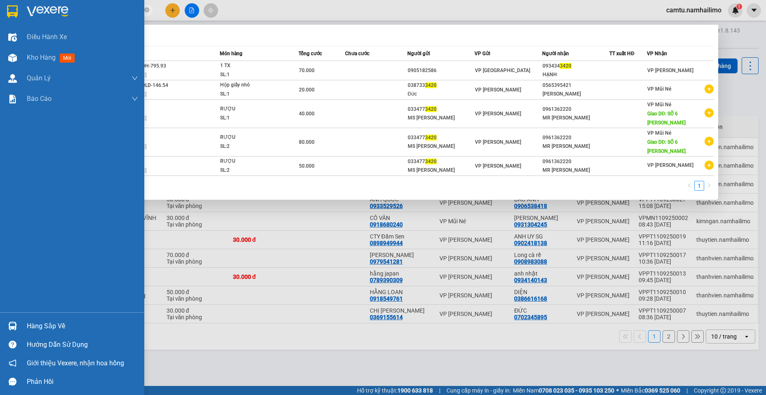
click at [7, 247] on div "Điều hành xe Kho hàng mới Quản [PERSON_NAME] lý chuyến Quản lý khách hàng Quản …" at bounding box center [72, 170] width 144 height 286
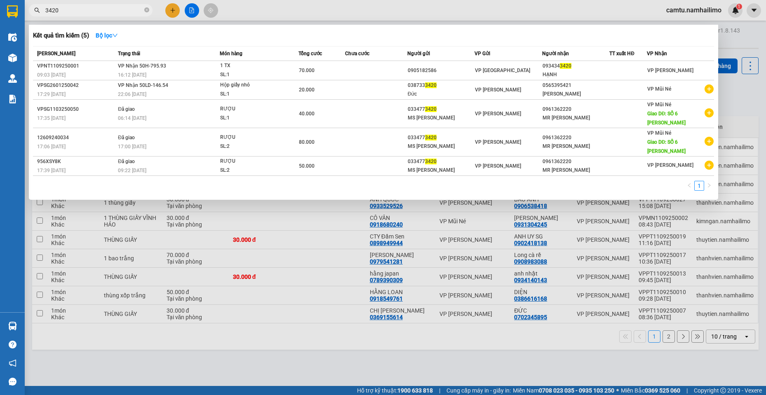
click at [280, 376] on div at bounding box center [383, 197] width 766 height 395
click at [69, 8] on input "3420" at bounding box center [93, 10] width 97 height 9
type input "3"
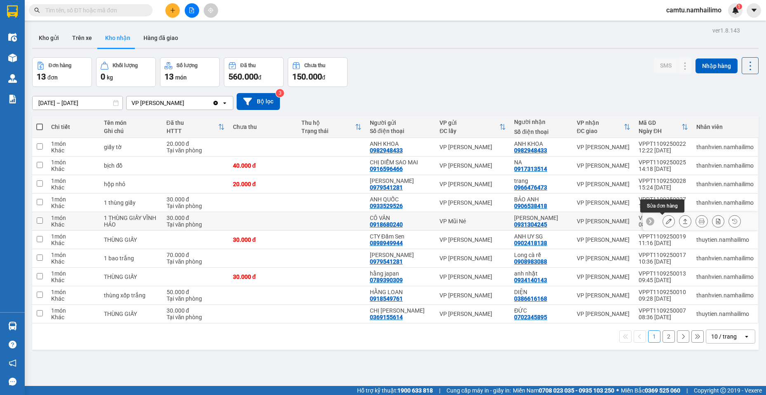
click at [665, 221] on icon at bounding box center [668, 221] width 6 height 6
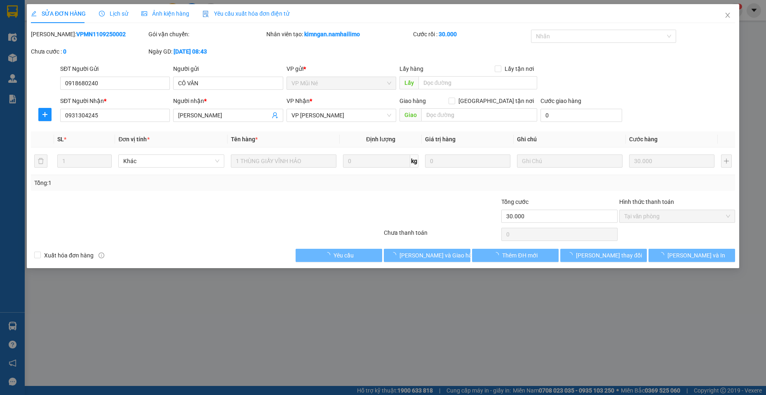
type input "0918680240"
type input "CÔ VÂN"
type input "0931304245"
type input "[PERSON_NAME]"
type input "30.000"
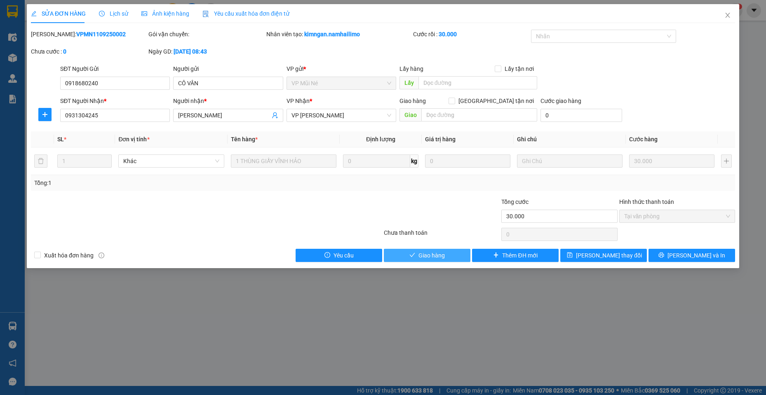
click at [443, 254] on span "Giao hàng" at bounding box center [431, 255] width 26 height 9
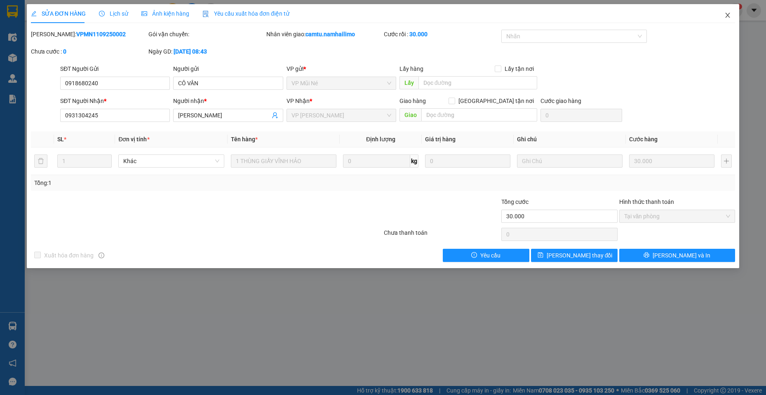
click at [732, 14] on span "Close" at bounding box center [727, 15] width 23 height 23
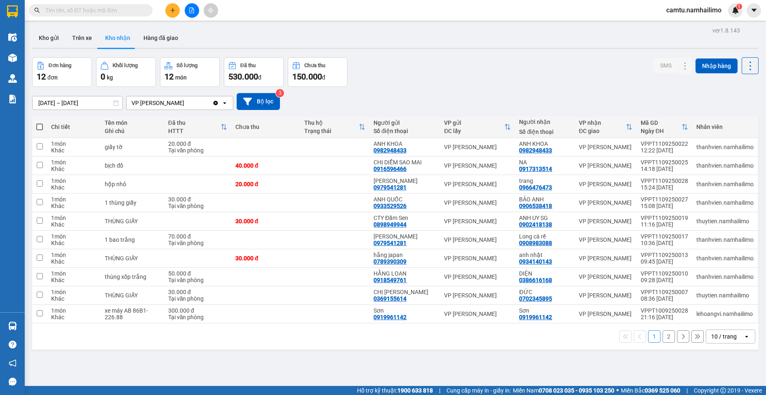
click at [83, 9] on input "text" at bounding box center [93, 10] width 97 height 9
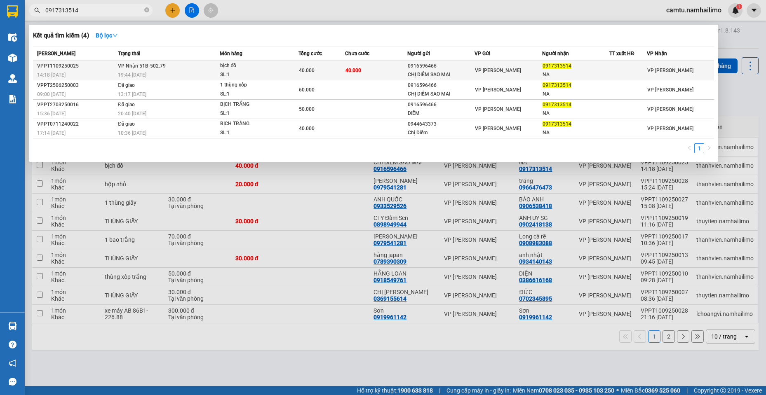
type input "0917313514"
click at [384, 67] on td "40.000" at bounding box center [376, 70] width 62 height 19
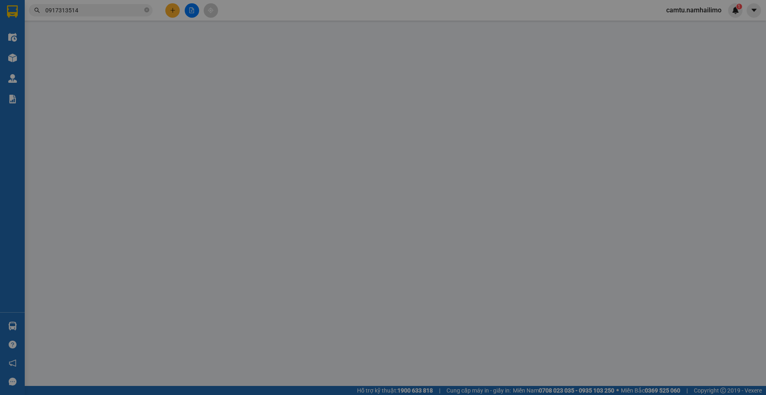
type input "0916596466"
type input "CHỊ DIỄM SAO MAI"
type input "0917313514"
type input "NA"
type input "40.000"
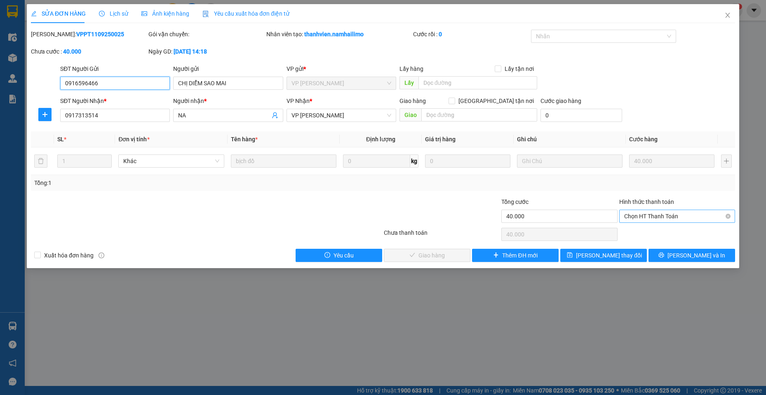
click at [640, 214] on span "Chọn HT Thanh Toán" at bounding box center [677, 216] width 106 height 12
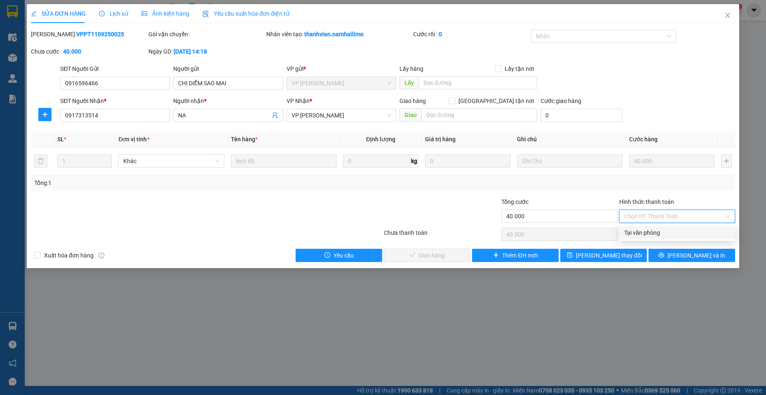
click at [644, 231] on div "Tại văn phòng" at bounding box center [677, 232] width 106 height 9
type input "0"
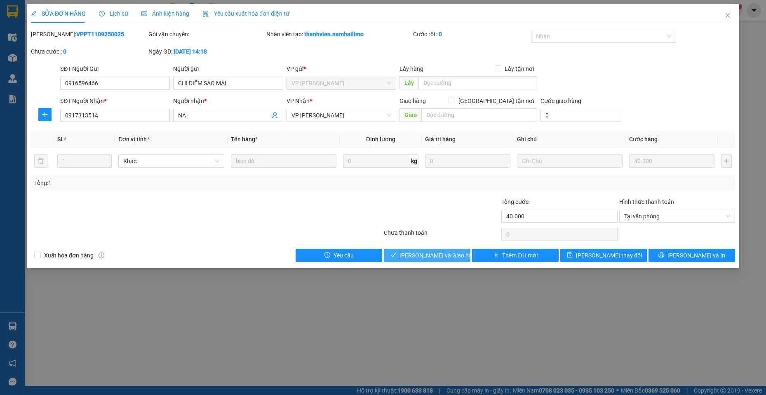
click at [427, 252] on span "[PERSON_NAME] và Giao hàng" at bounding box center [438, 255] width 79 height 9
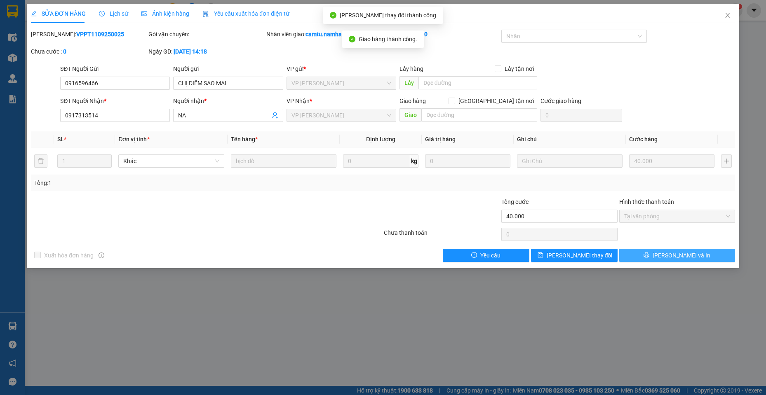
click at [654, 256] on button "[PERSON_NAME] và In" at bounding box center [677, 255] width 116 height 13
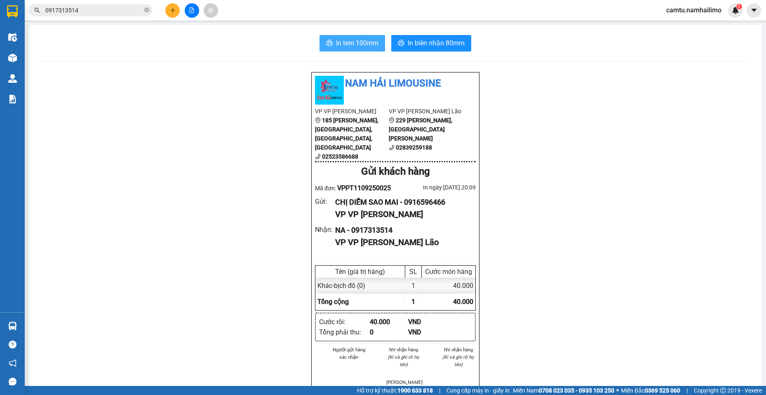
click at [353, 46] on span "In tem 100mm" at bounding box center [357, 43] width 42 height 10
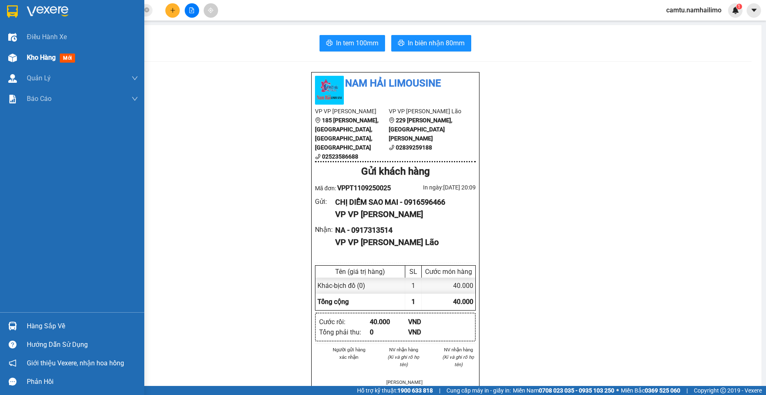
click at [19, 61] on div at bounding box center [12, 58] width 14 height 14
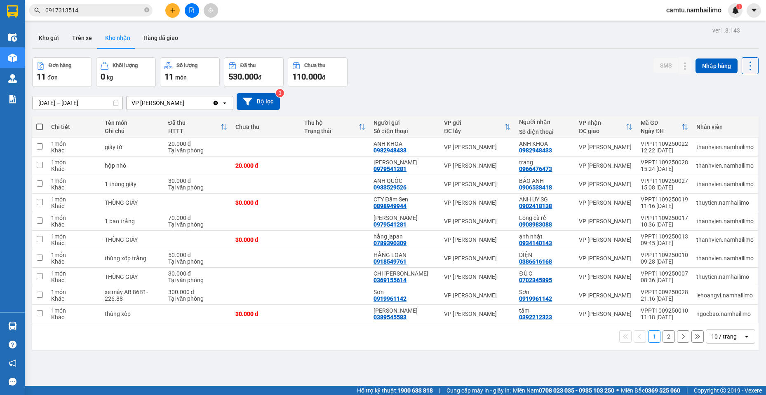
click at [663, 336] on button "2" at bounding box center [668, 336] width 12 height 12
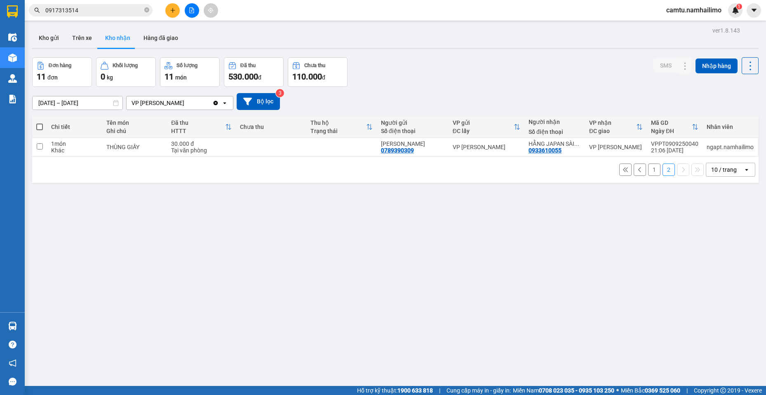
click at [650, 171] on button "1" at bounding box center [654, 170] width 12 height 12
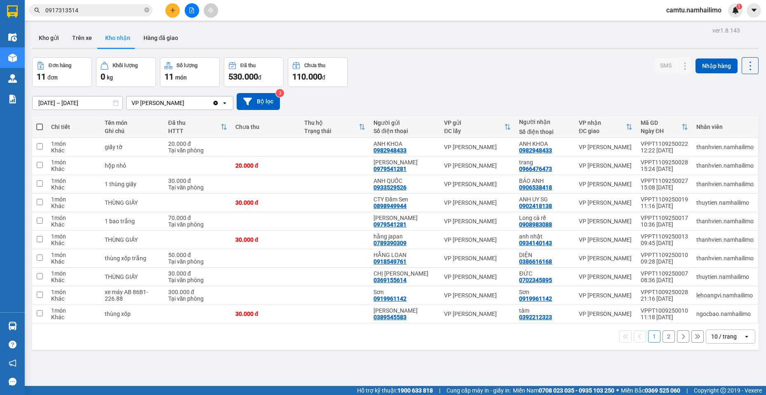
click at [665, 335] on button "2" at bounding box center [668, 336] width 12 height 12
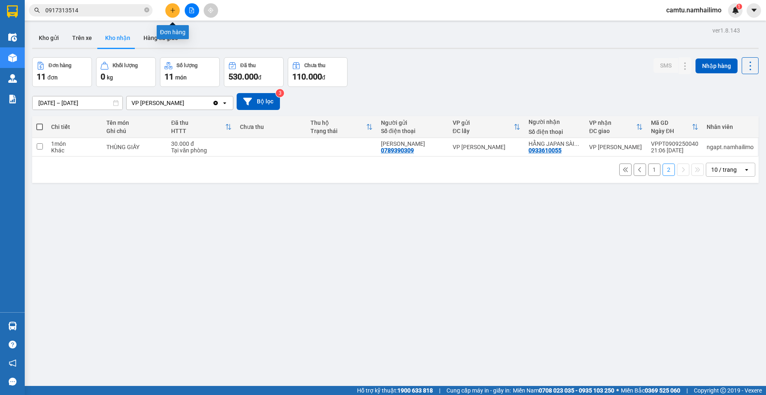
click at [171, 7] on icon "plus" at bounding box center [173, 10] width 6 height 6
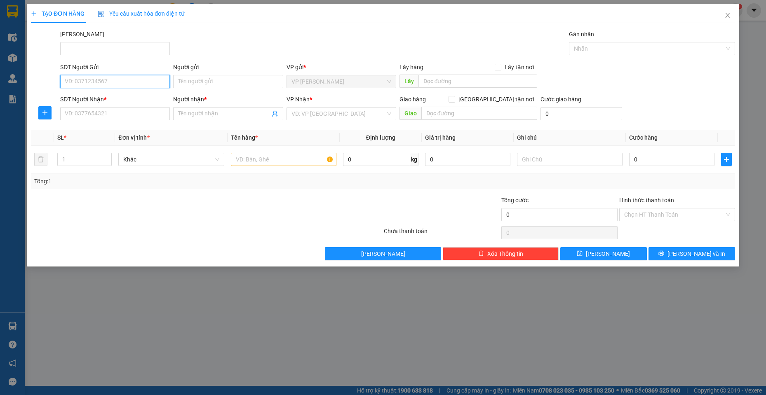
click at [108, 76] on input "SĐT Người Gửi" at bounding box center [115, 81] width 110 height 13
type input "0919693904"
click at [204, 79] on input "Người gửi" at bounding box center [228, 81] width 110 height 13
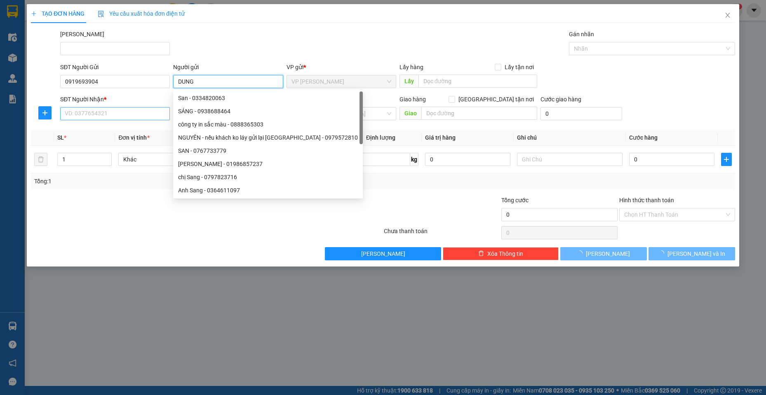
type input "DUNG"
click at [110, 112] on input "SĐT Người Nhận *" at bounding box center [115, 113] width 110 height 13
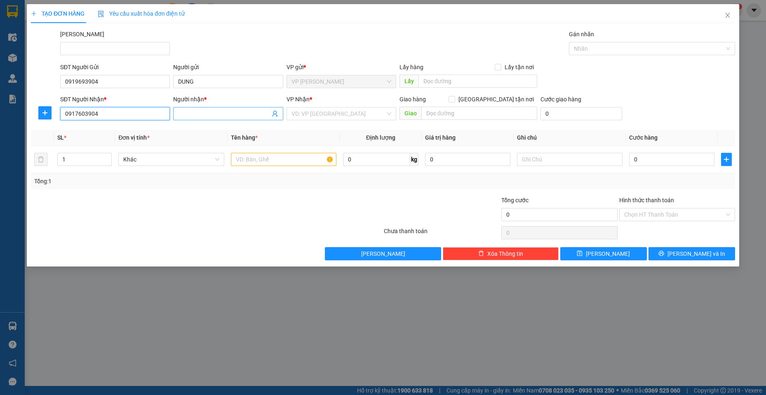
type input "0917603904"
drag, startPoint x: 223, startPoint y: 113, endPoint x: 216, endPoint y: 108, distance: 8.9
click at [216, 108] on span at bounding box center [228, 113] width 110 height 13
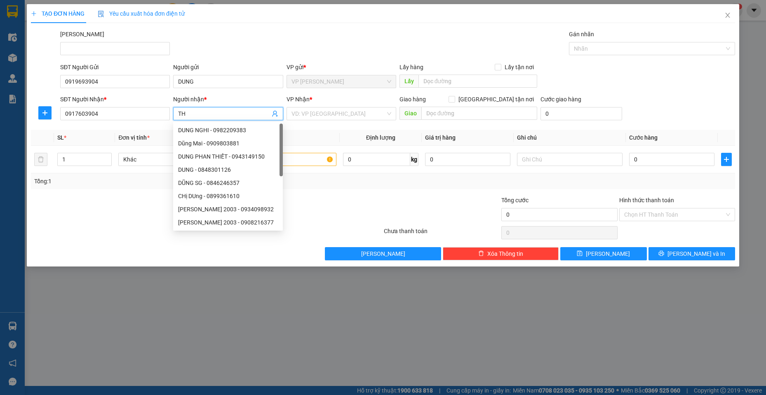
type input "T"
type input "THỊNH"
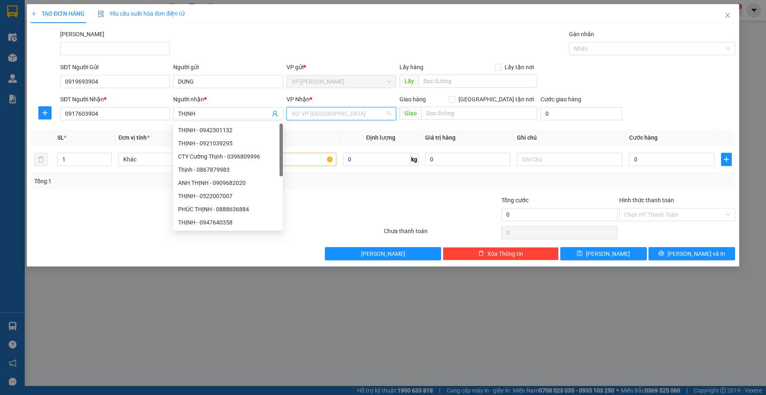
drag, startPoint x: 311, startPoint y: 116, endPoint x: 302, endPoint y: 110, distance: 10.7
click at [309, 115] on input "search" at bounding box center [338, 114] width 94 height 12
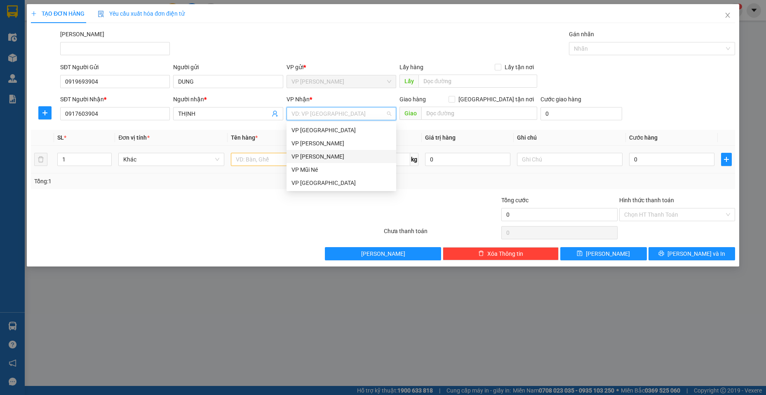
drag, startPoint x: 320, startPoint y: 157, endPoint x: 307, endPoint y: 149, distance: 15.3
click at [319, 157] on div "VP [PERSON_NAME]" at bounding box center [341, 156] width 100 height 9
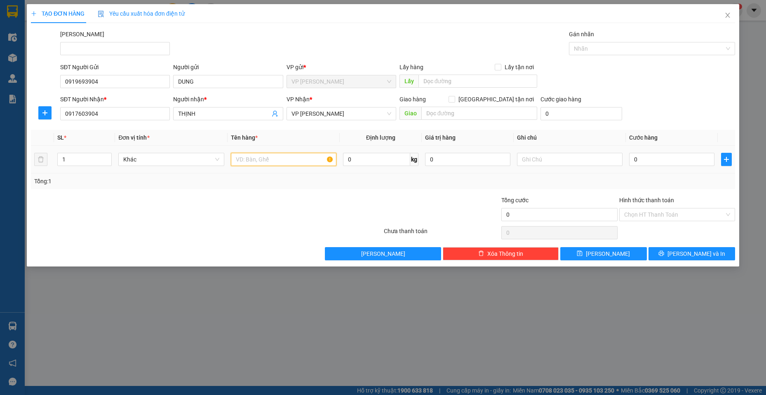
click at [265, 159] on input "text" at bounding box center [284, 159] width 106 height 13
type input "1 KIỆN TRẮNG"
click at [656, 155] on input "0" at bounding box center [671, 159] width 85 height 13
type input "2"
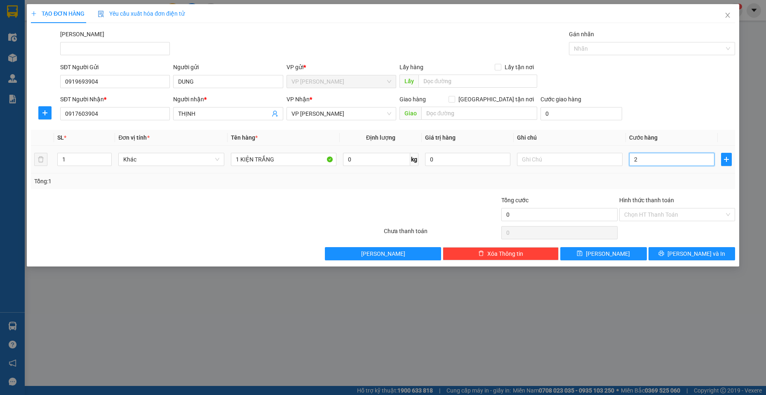
type input "2"
type input "20"
type input "20.000"
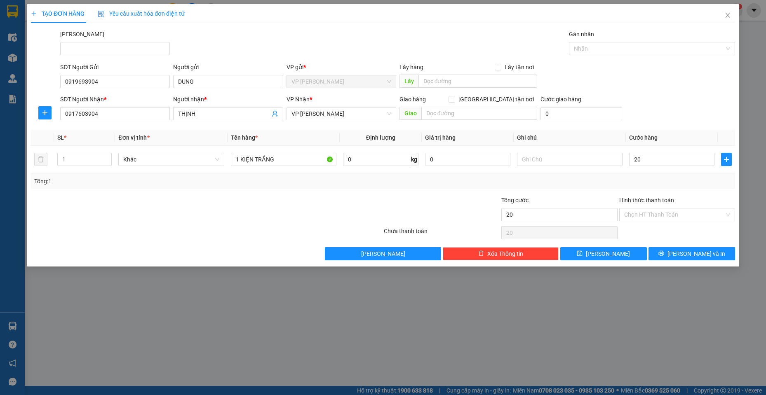
type input "20.000"
click at [572, 188] on div "Tổng: 1" at bounding box center [383, 181] width 704 height 16
click at [638, 215] on input "Hình thức thanh toán" at bounding box center [674, 214] width 100 height 12
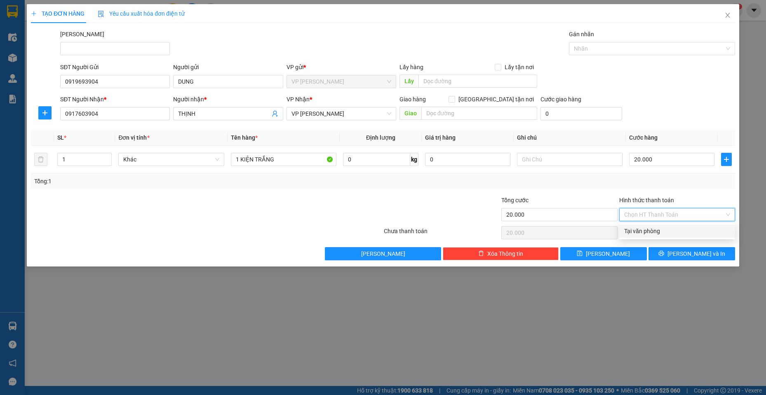
click at [646, 237] on div "Tại văn phòng" at bounding box center [677, 231] width 116 height 13
type input "0"
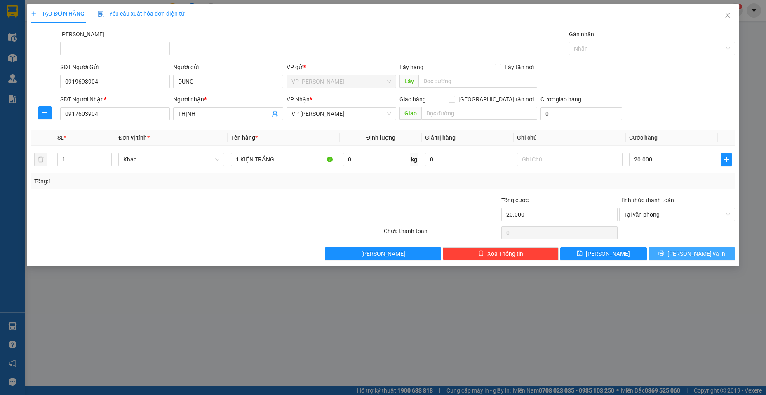
click at [692, 256] on span "[PERSON_NAME] và In" at bounding box center [696, 253] width 58 height 9
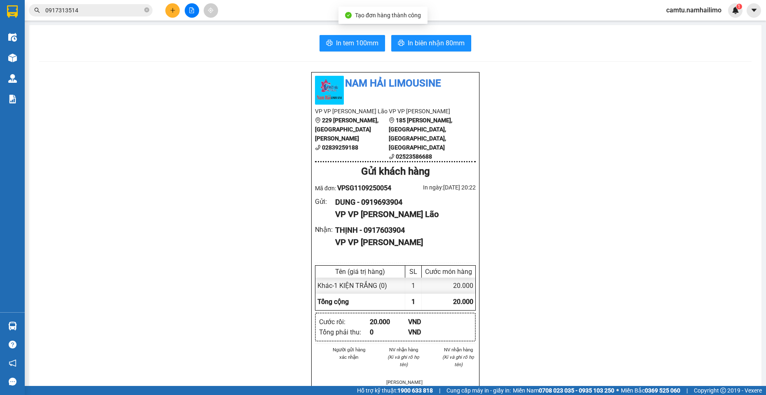
click at [437, 35] on div "In tem 100mm In biên nhận 80mm Nam Hải Limousine VP VP [PERSON_NAME] Lão 229 [P…" at bounding box center [395, 382] width 732 height 715
click at [439, 41] on span "In biên nhận 80mm" at bounding box center [436, 43] width 57 height 10
click at [175, 10] on icon "plus" at bounding box center [173, 10] width 6 height 6
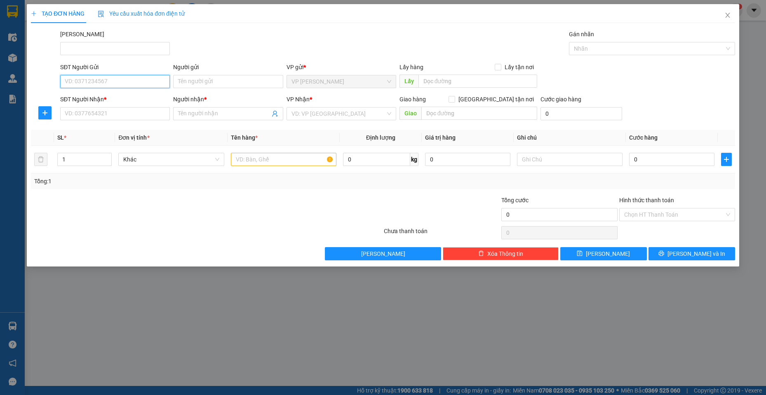
click at [128, 86] on input "SĐT Người Gửi" at bounding box center [115, 81] width 110 height 13
type input "0789390309"
click at [130, 100] on div "0789390309 - Hằng Japan/[PERSON_NAME]" at bounding box center [123, 98] width 116 height 9
type input "Hằng Japan/[PERSON_NAME]"
type input "0789390309"
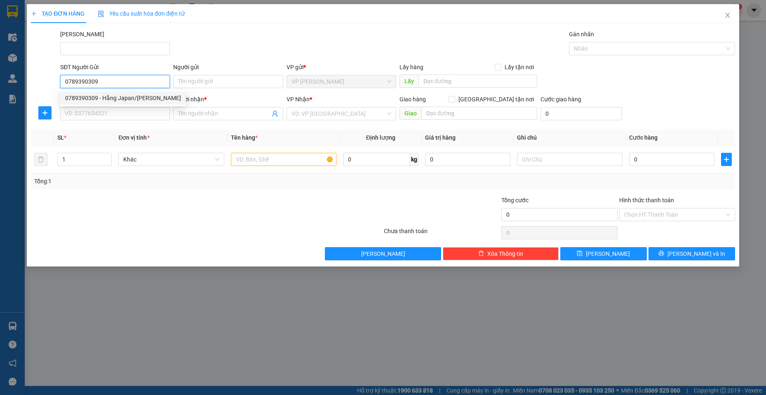
type input "Hằng Japan/[PERSON_NAME]"
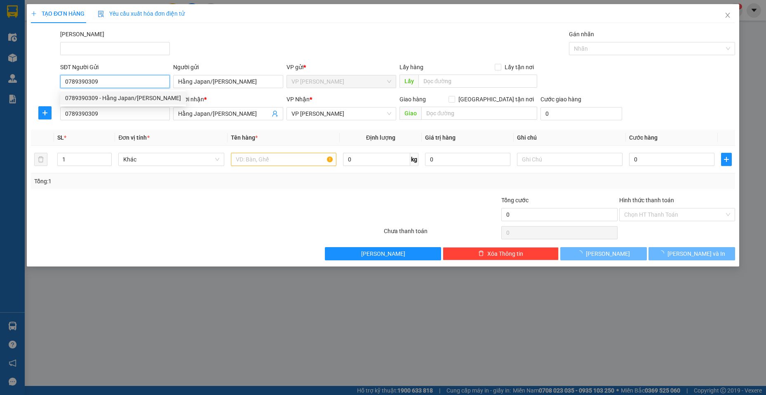
type input "50.000"
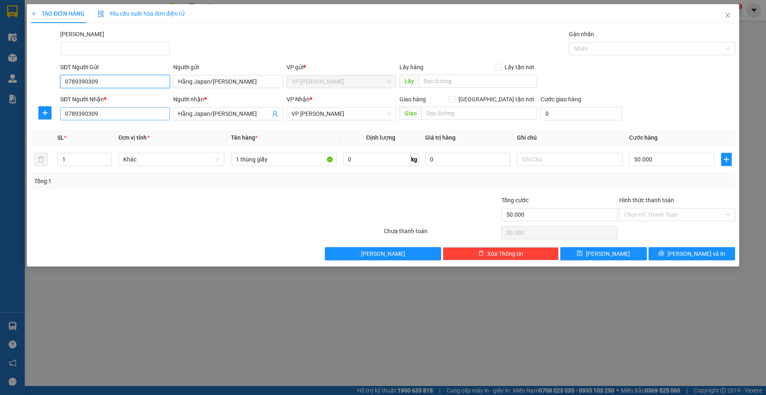
type input "0789390309"
click at [103, 119] on input "0789390309" at bounding box center [115, 113] width 110 height 13
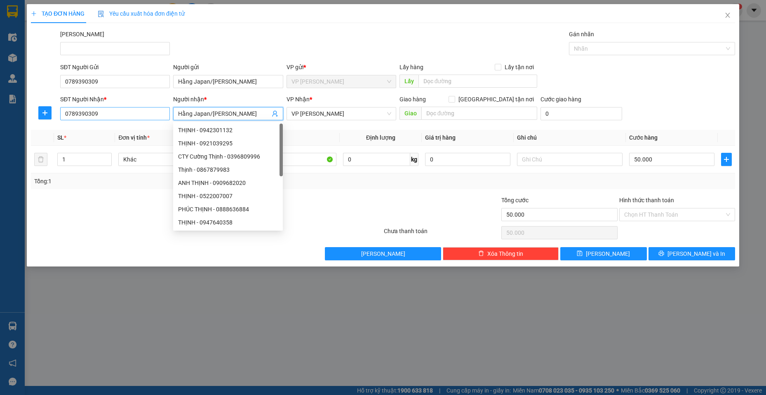
drag, startPoint x: 253, startPoint y: 116, endPoint x: 152, endPoint y: 117, distance: 100.5
click at [152, 117] on div "SĐT Người Nhận * 0789390309 Người nhận * Hằng Japan/[PERSON_NAME] VP Nhận * VP …" at bounding box center [398, 109] width 678 height 29
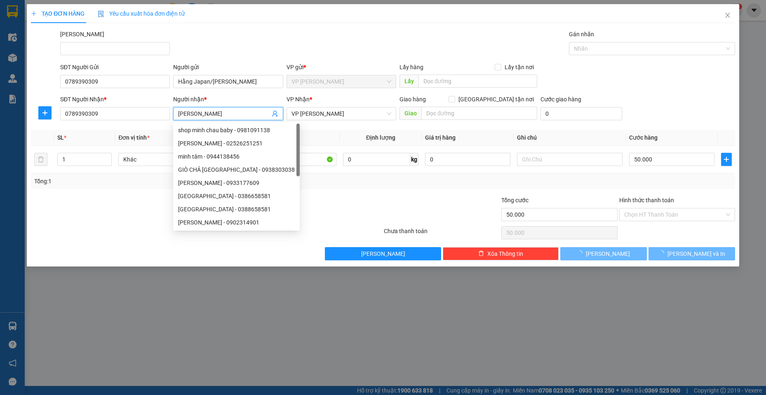
type input "[PERSON_NAME]"
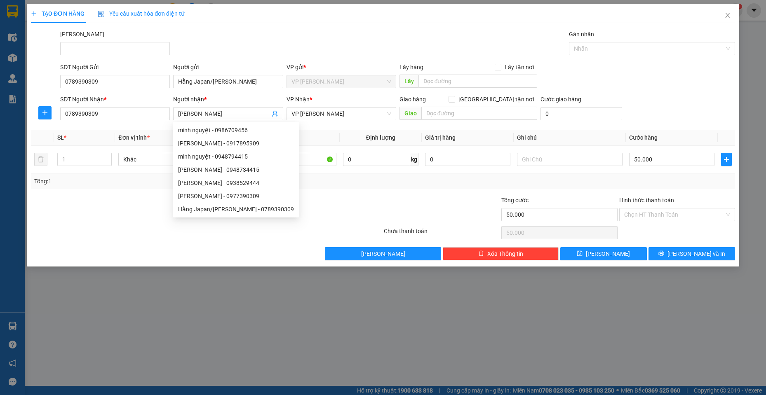
click at [354, 210] on div at bounding box center [323, 210] width 117 height 29
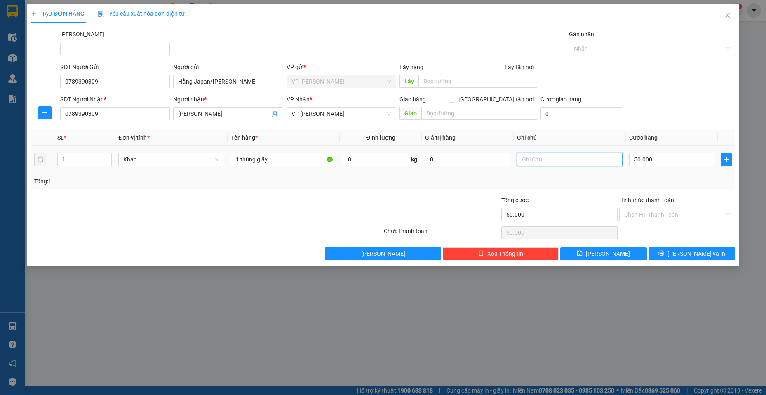
click at [540, 161] on input "text" at bounding box center [570, 159] width 106 height 13
type input "3"
type input "30"
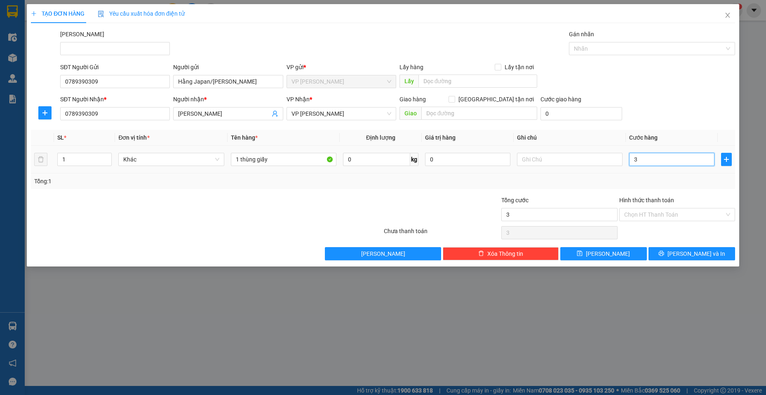
type input "30"
type input "30.000"
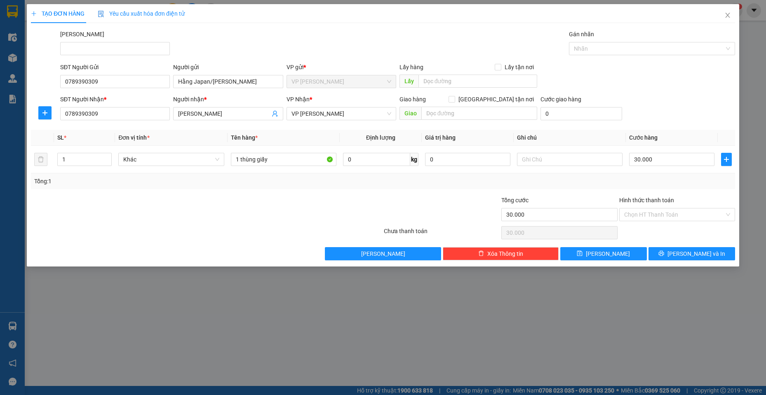
click at [261, 220] on div at bounding box center [147, 210] width 235 height 29
click at [714, 258] on button "[PERSON_NAME] và In" at bounding box center [691, 253] width 87 height 13
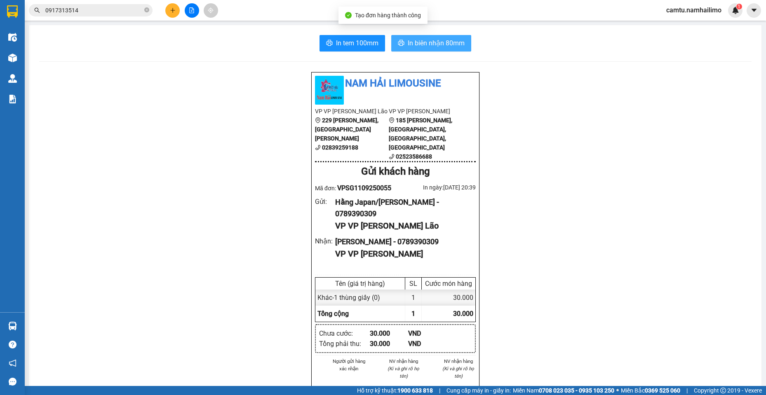
click at [432, 42] on span "In biên nhận 80mm" at bounding box center [436, 43] width 57 height 10
